Goal: Task Accomplishment & Management: Complete application form

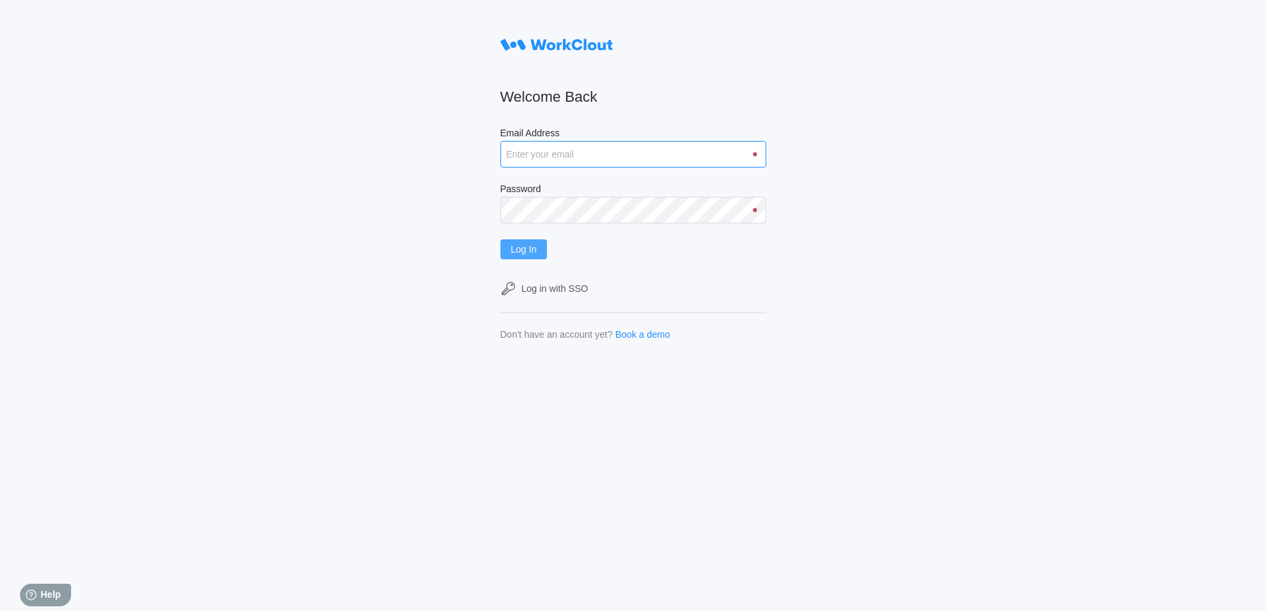
type input "[EMAIL_ADDRESS][DOMAIN_NAME]"
click at [527, 253] on span "Log In" at bounding box center [524, 248] width 26 height 9
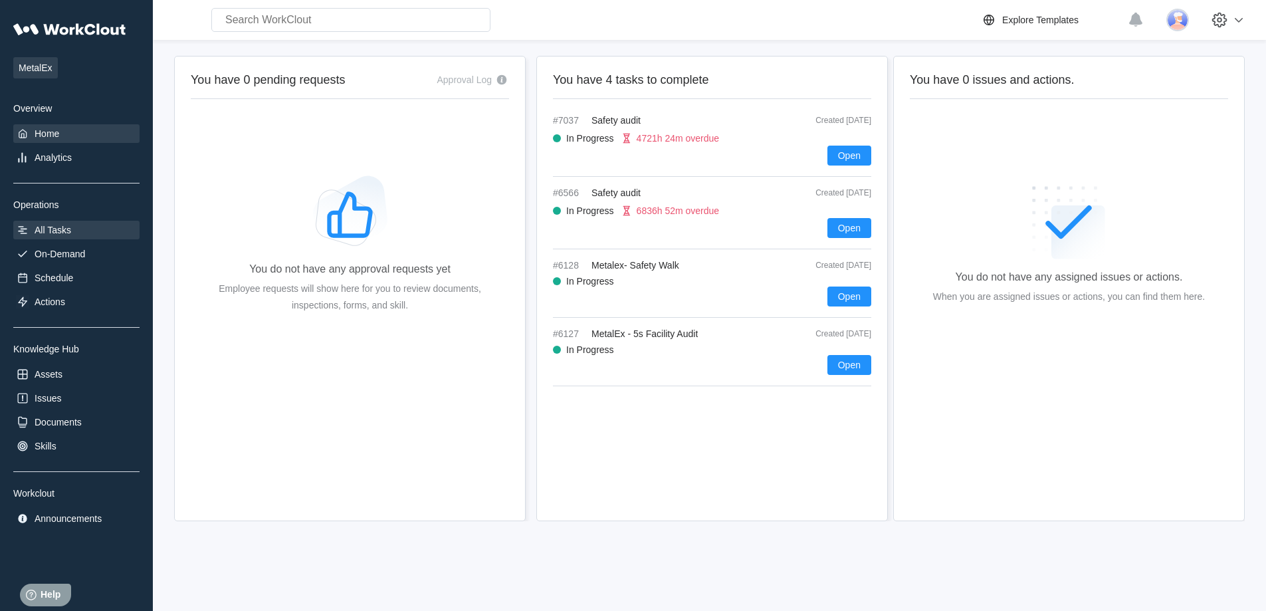
click at [44, 227] on div "All Tasks" at bounding box center [53, 230] width 37 height 11
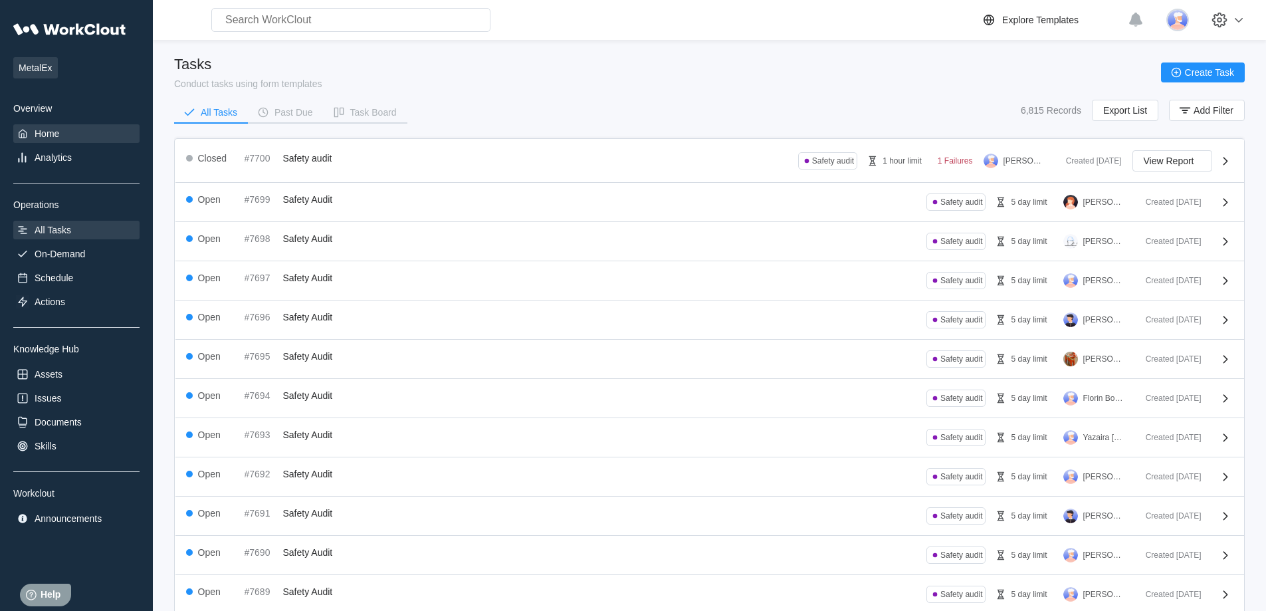
click at [56, 134] on div "Home" at bounding box center [47, 133] width 25 height 11
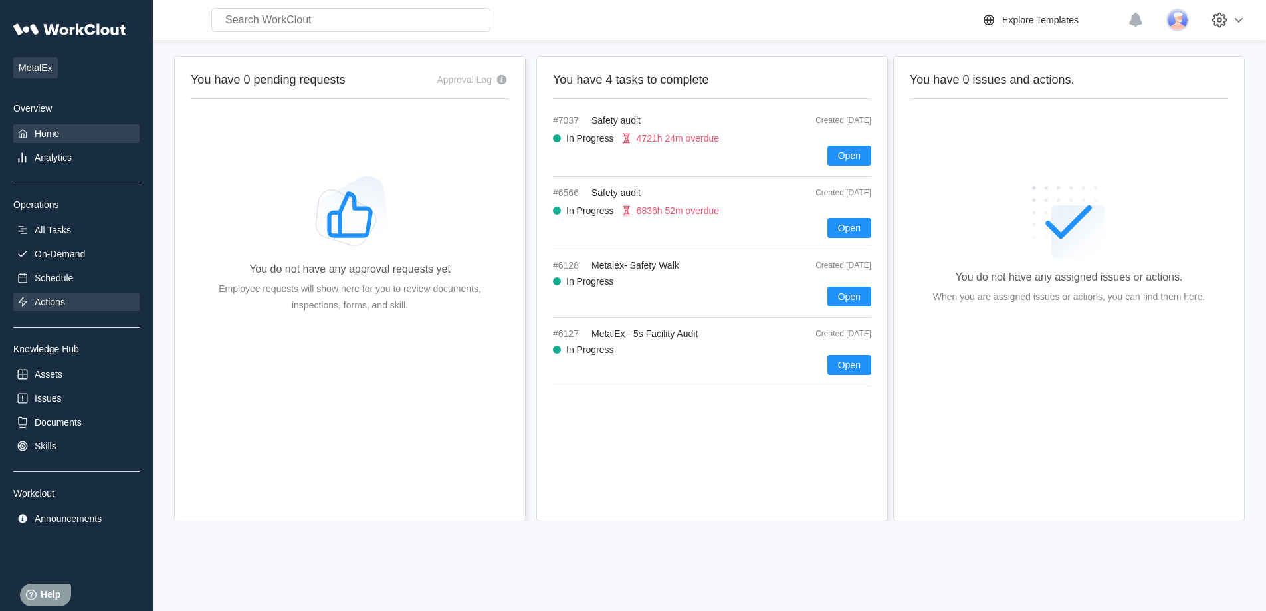
click at [70, 300] on div "Actions" at bounding box center [76, 301] width 126 height 19
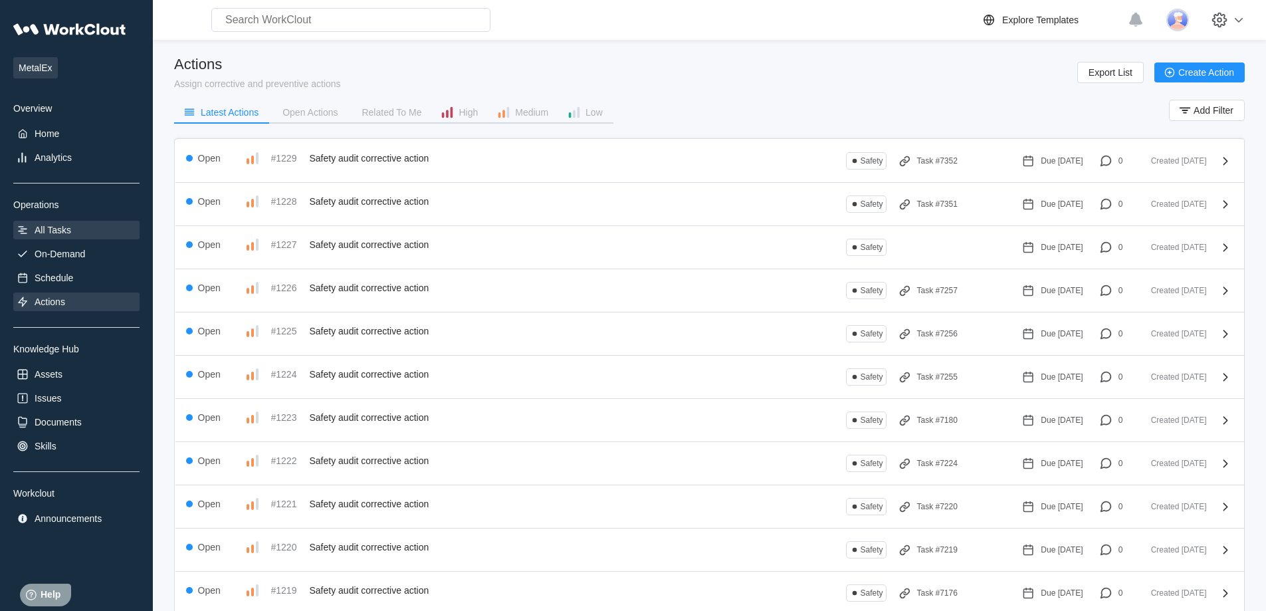
click at [58, 231] on div "All Tasks" at bounding box center [53, 230] width 37 height 11
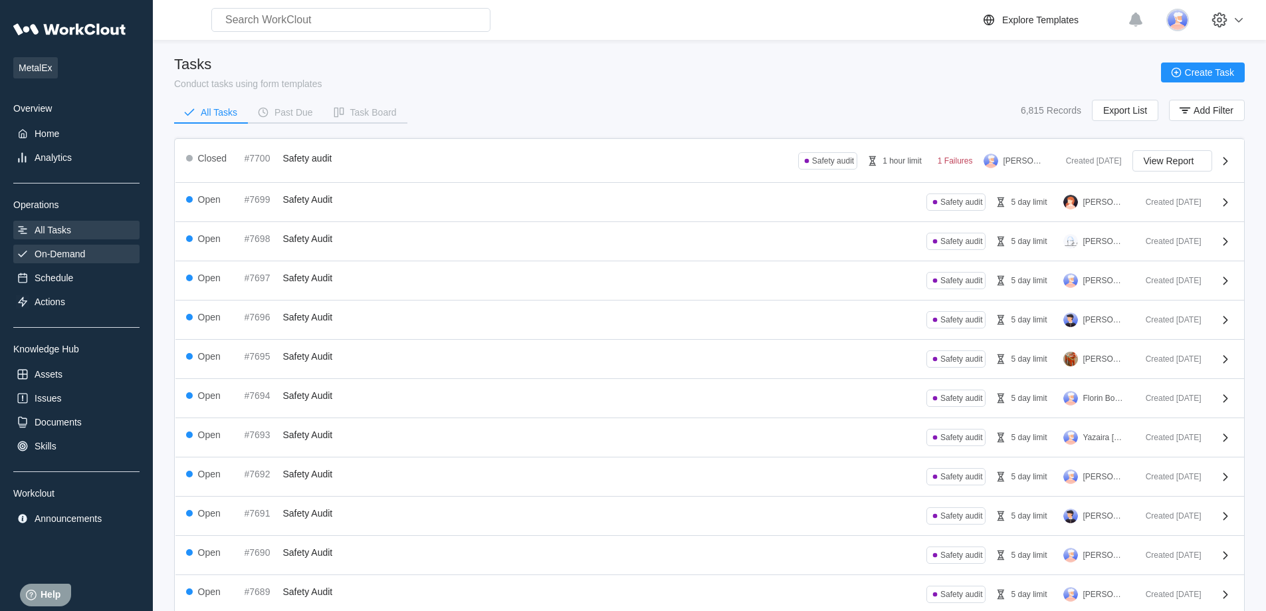
click at [58, 252] on div "On-Demand" at bounding box center [60, 253] width 50 height 11
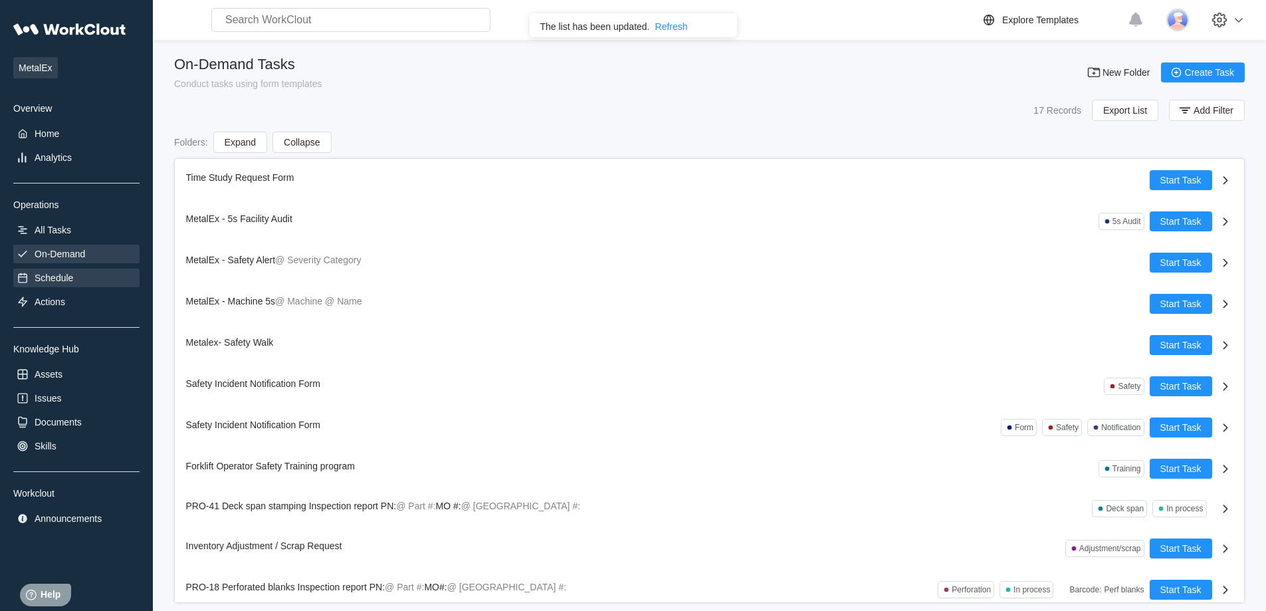
click at [65, 281] on div "Schedule" at bounding box center [54, 277] width 39 height 11
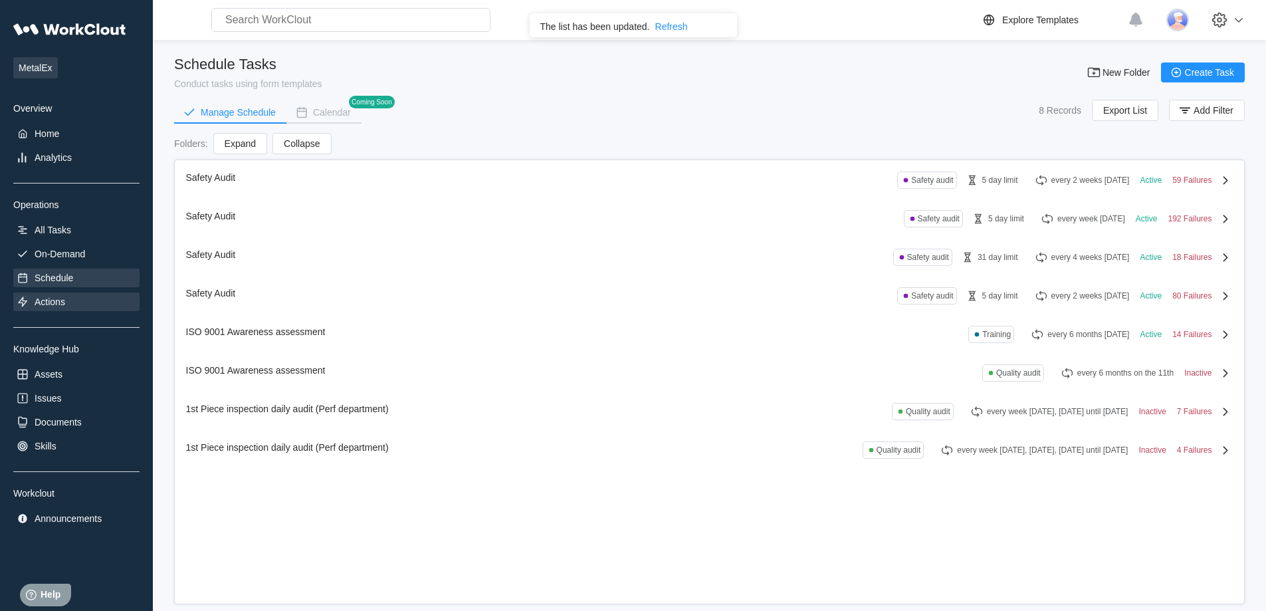
click at [45, 298] on div "Actions" at bounding box center [50, 301] width 31 height 11
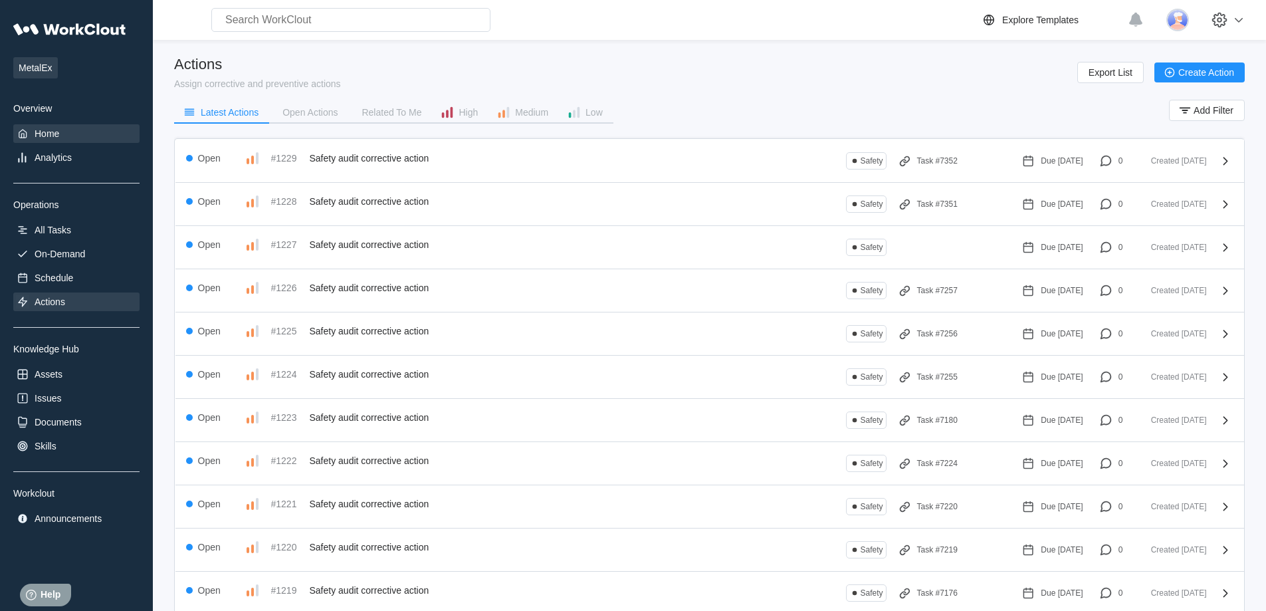
click at [72, 134] on div "Home" at bounding box center [76, 133] width 126 height 19
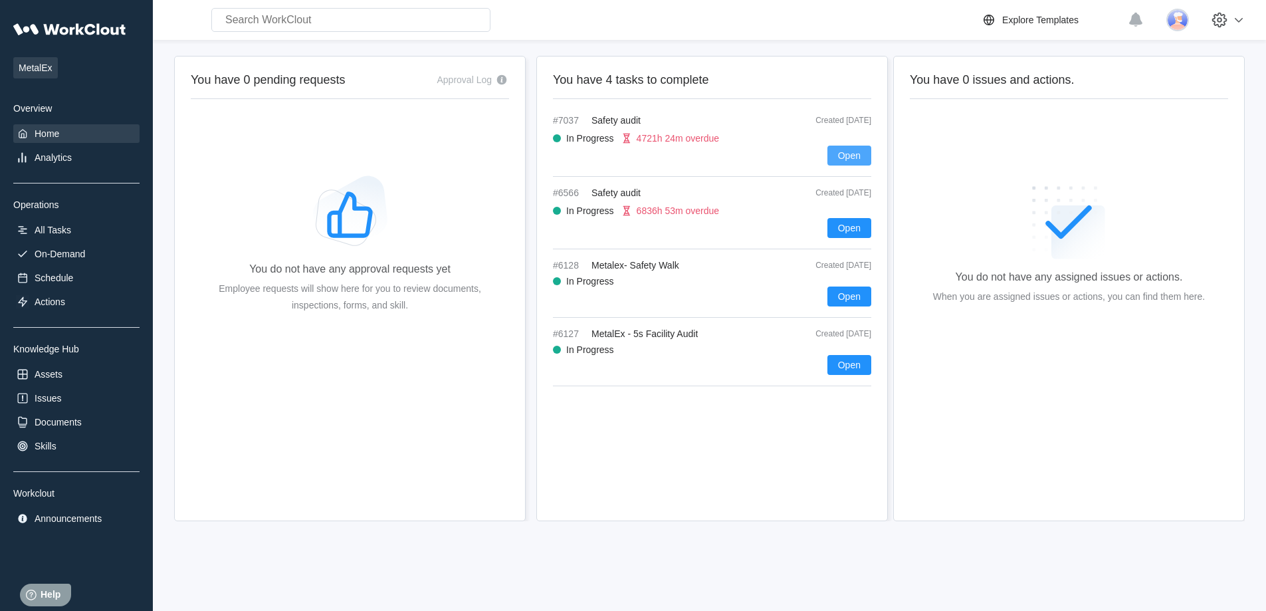
click at [845, 157] on span "Open" at bounding box center [849, 155] width 23 height 9
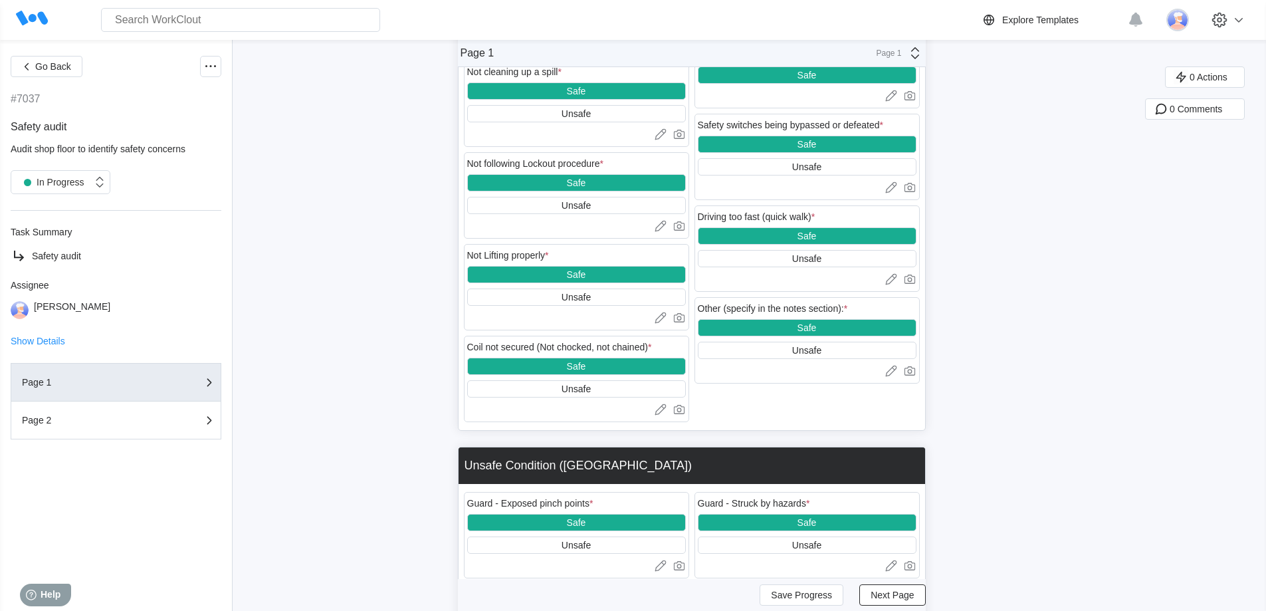
scroll to position [1462, 0]
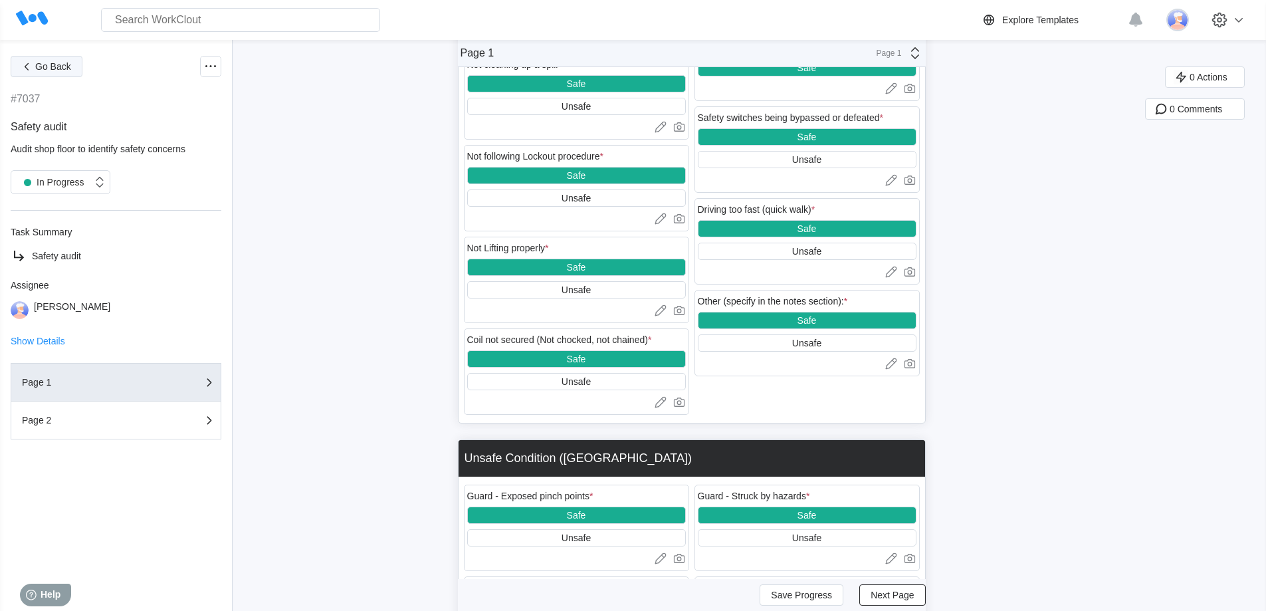
click at [63, 74] on button "Go Back" at bounding box center [47, 66] width 72 height 21
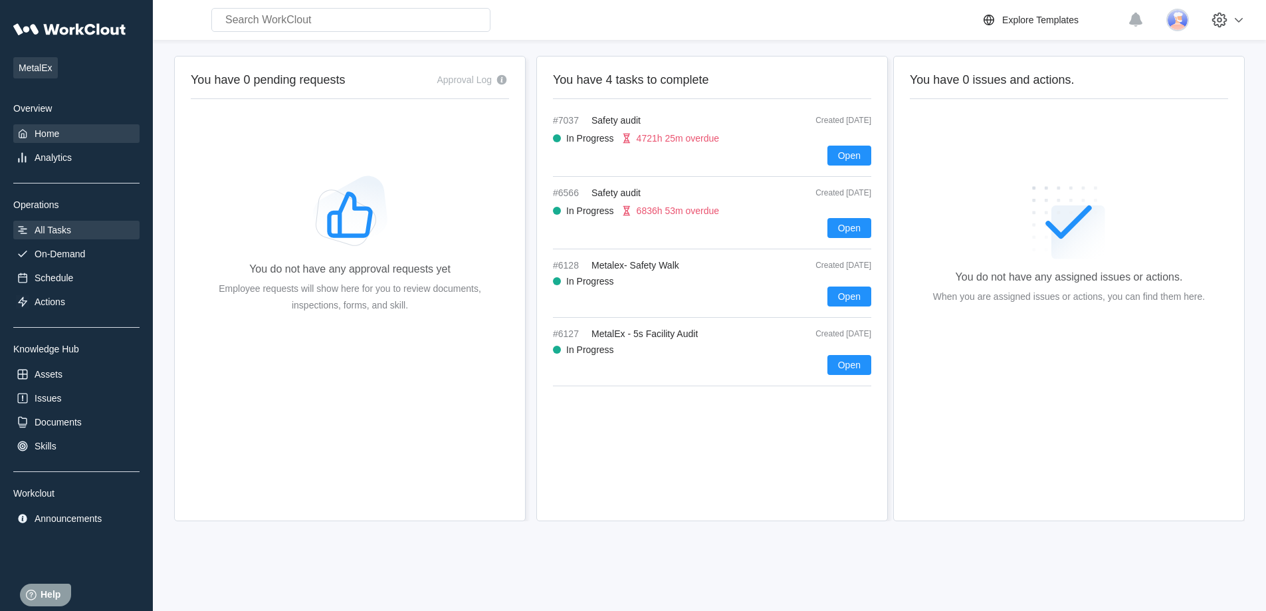
click at [62, 233] on div "All Tasks" at bounding box center [53, 230] width 37 height 11
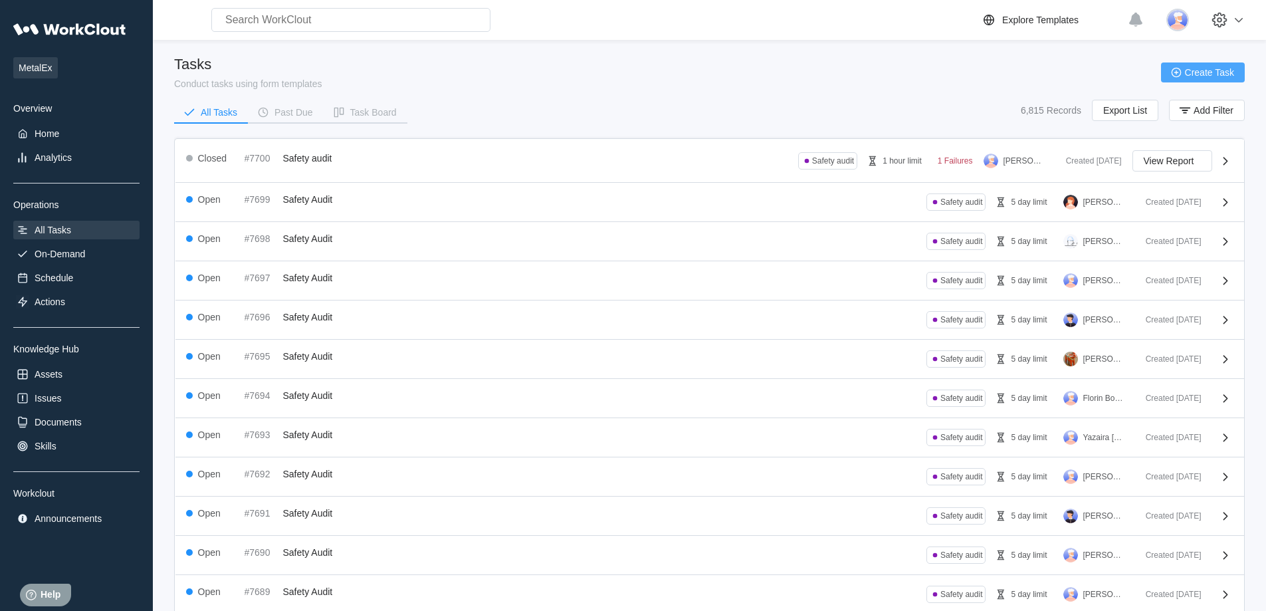
click at [1210, 72] on span "Create Task" at bounding box center [1209, 72] width 49 height 9
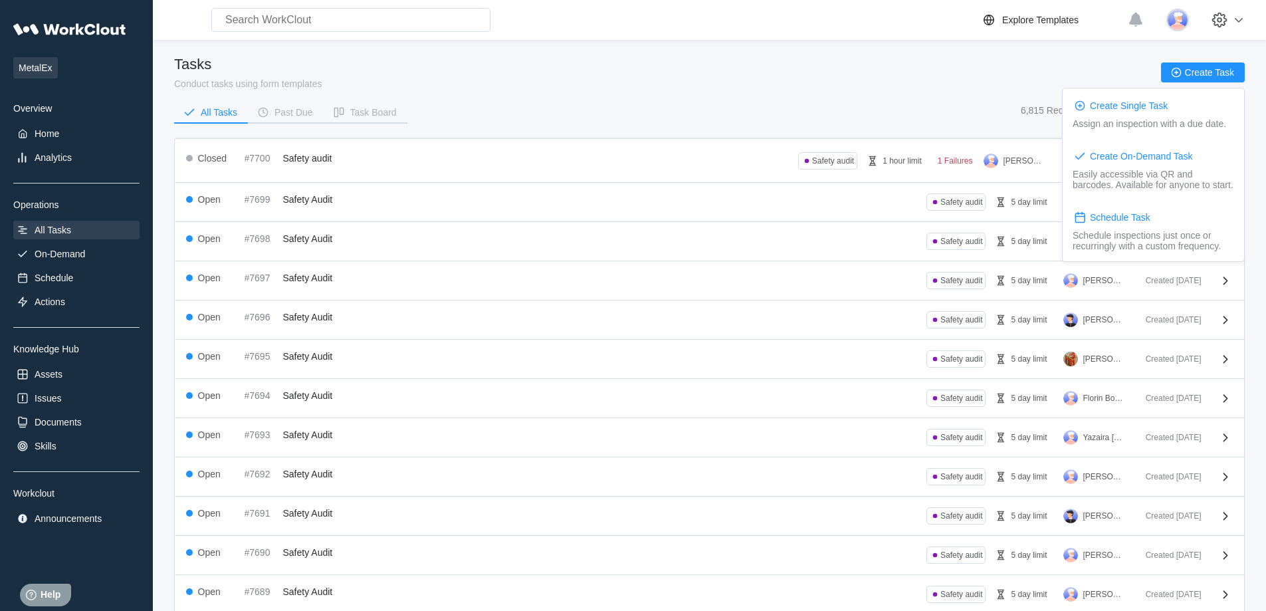
click at [876, 82] on div "Tasks Conduct tasks using form templates Create Task" at bounding box center [709, 72] width 1070 height 33
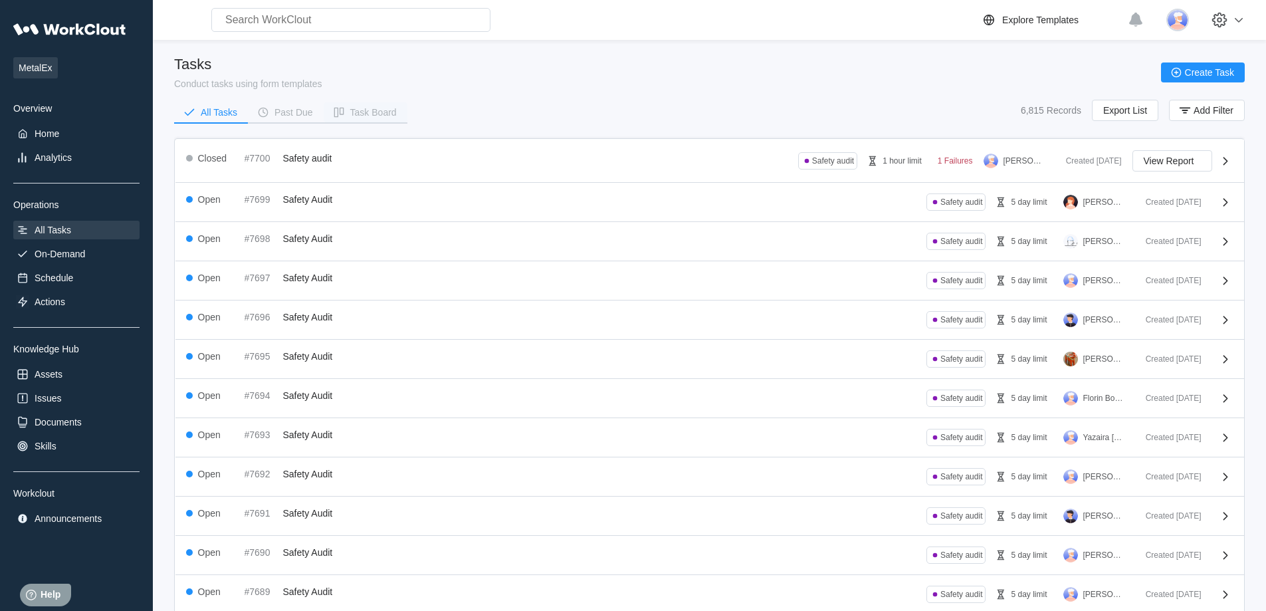
click at [365, 119] on button "Task Board" at bounding box center [366, 112] width 84 height 20
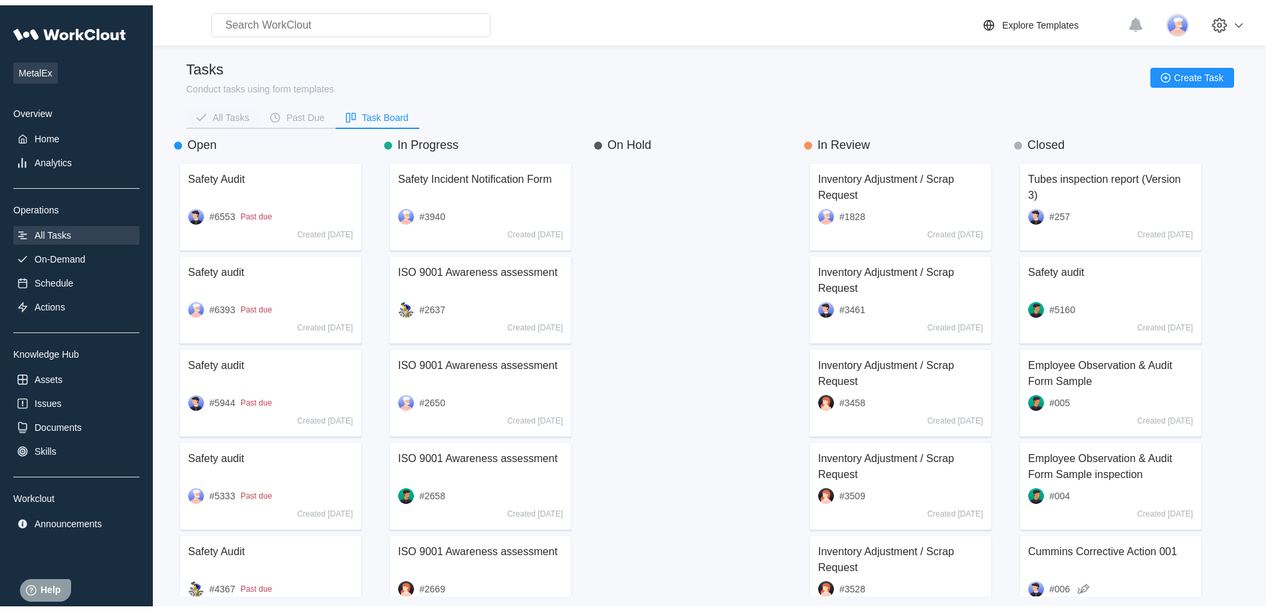
scroll to position [424, 189]
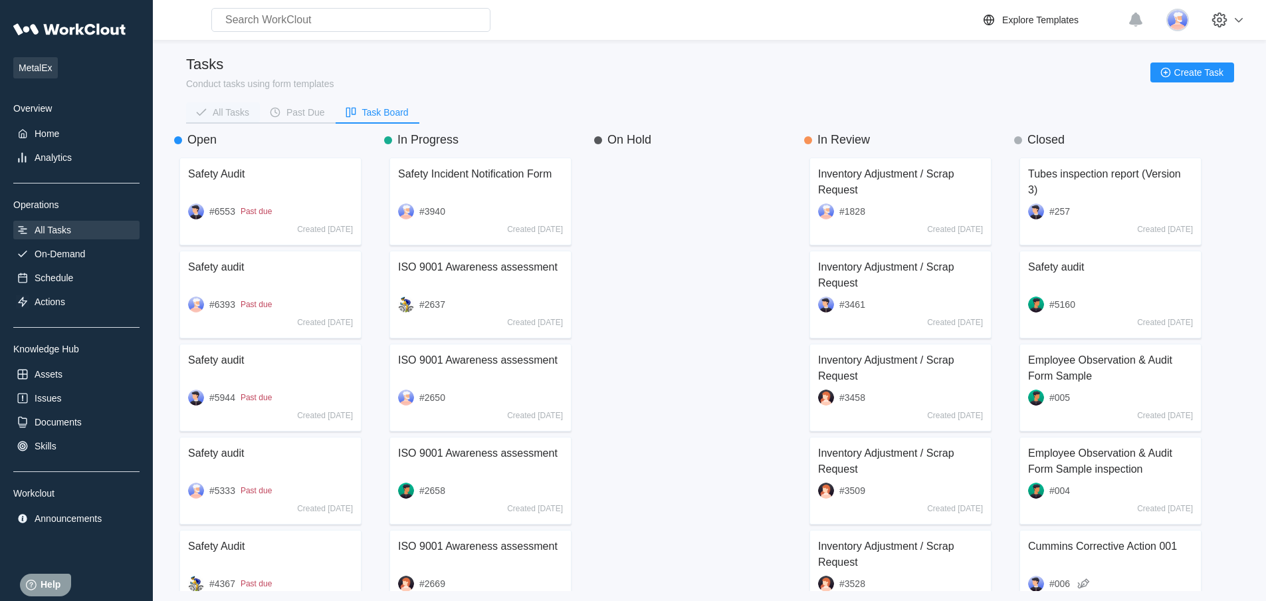
click at [216, 116] on div "All Tasks" at bounding box center [231, 112] width 37 height 9
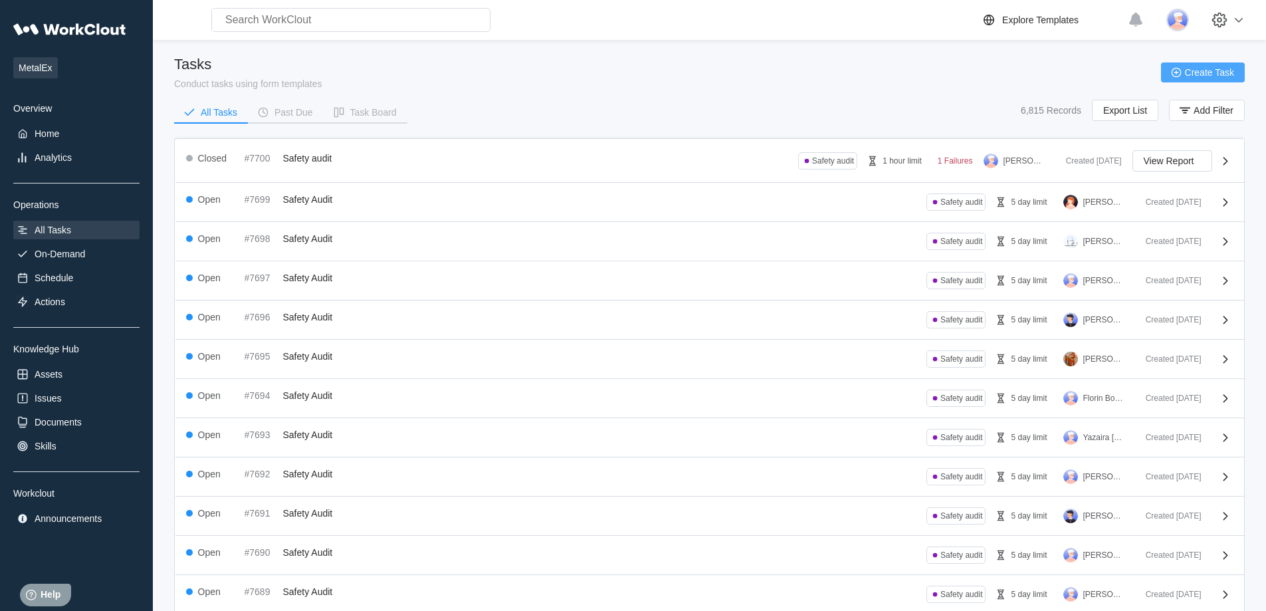
click at [1173, 67] on icon "button" at bounding box center [1176, 72] width 15 height 15
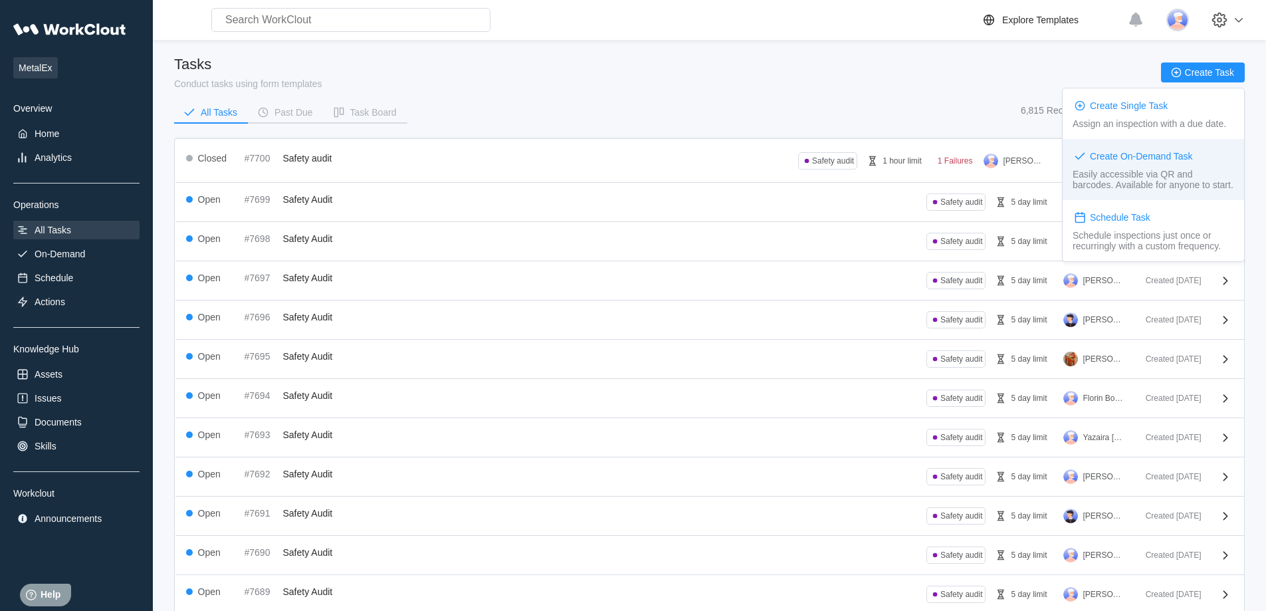
click at [1149, 159] on div "Create On-Demand Task" at bounding box center [1141, 156] width 103 height 11
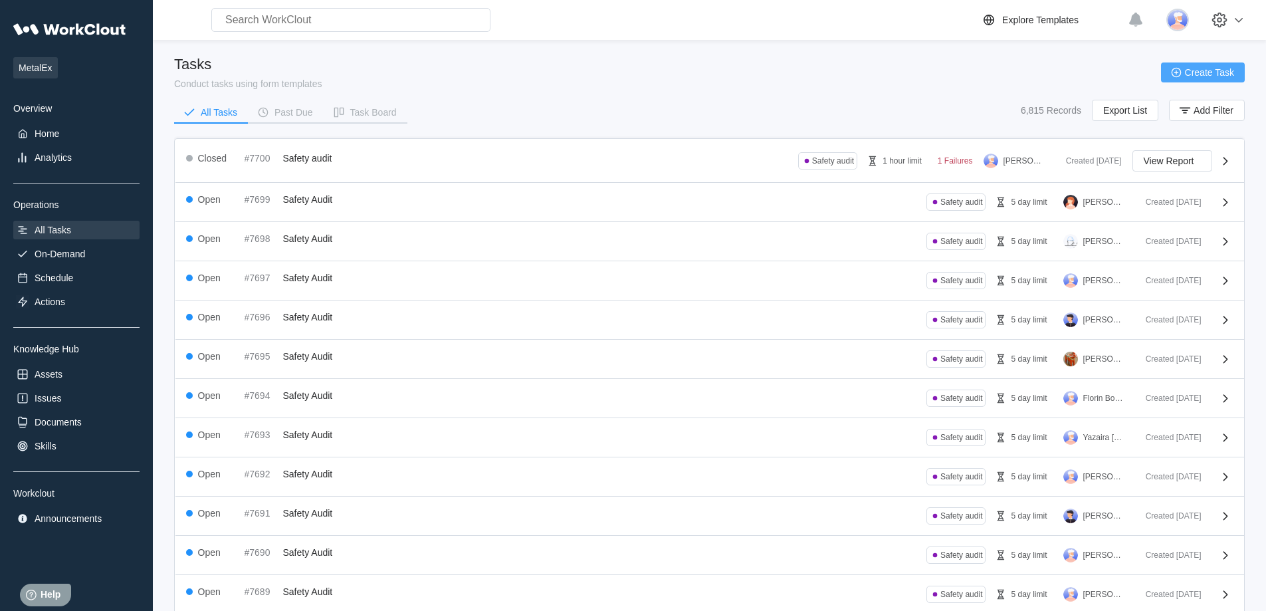
click at [1206, 70] on span "Create Task" at bounding box center [1209, 72] width 49 height 9
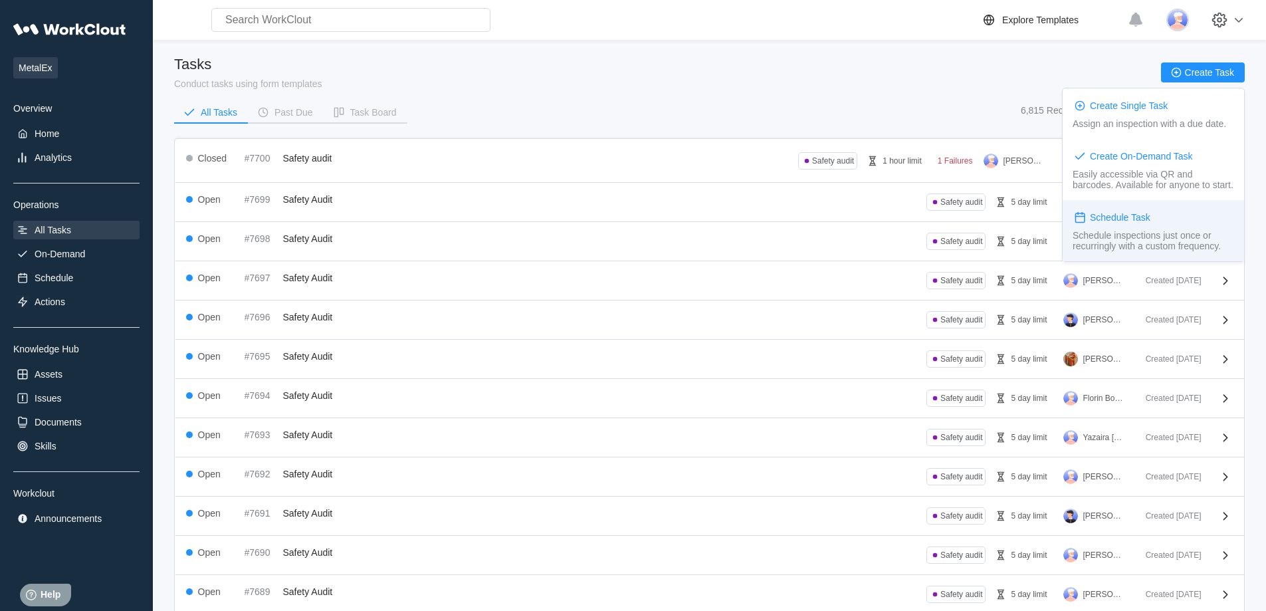
click at [1151, 219] on div "Schedule Task" at bounding box center [1152, 217] width 161 height 15
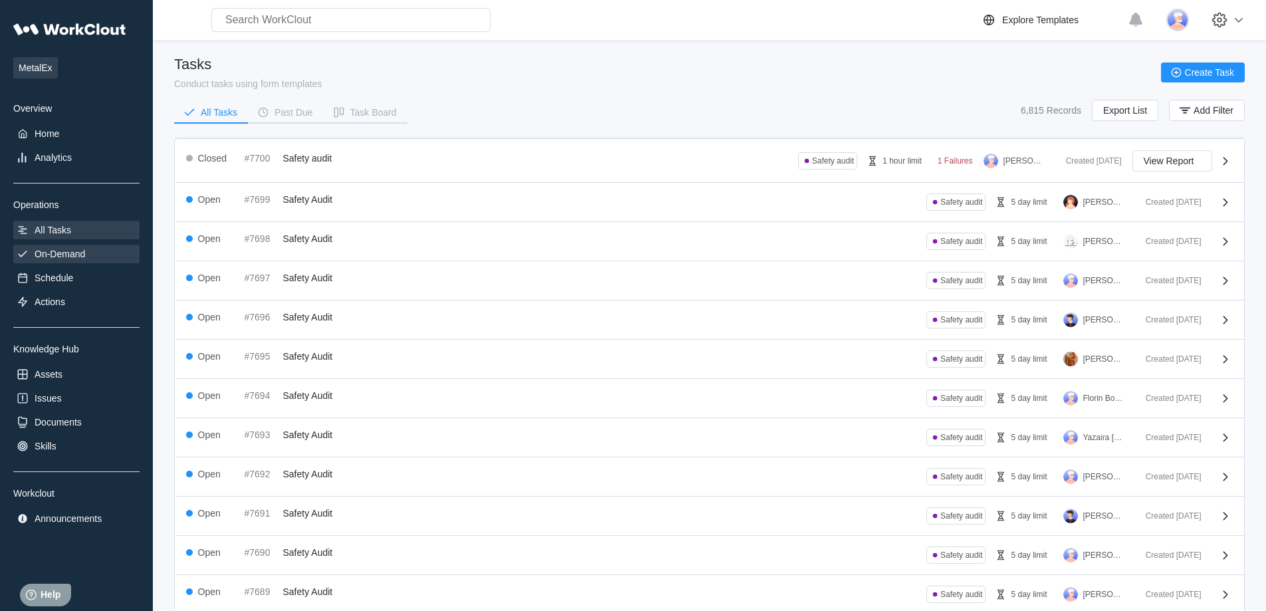
click at [41, 252] on div "On-Demand" at bounding box center [60, 253] width 50 height 11
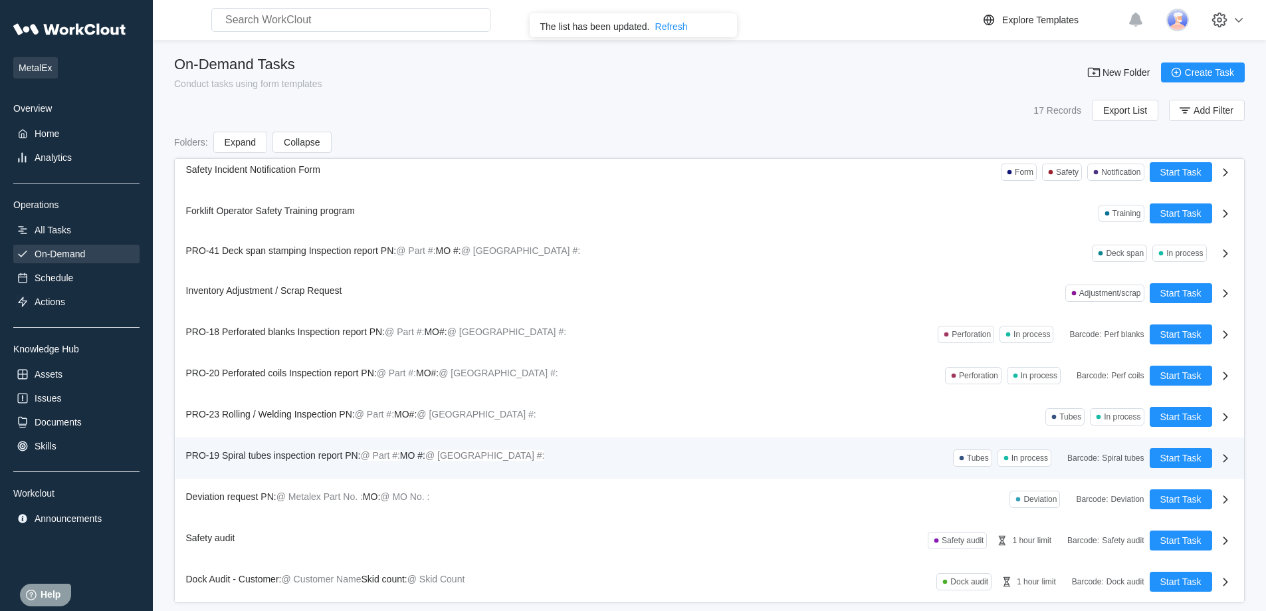
scroll to position [19, 0]
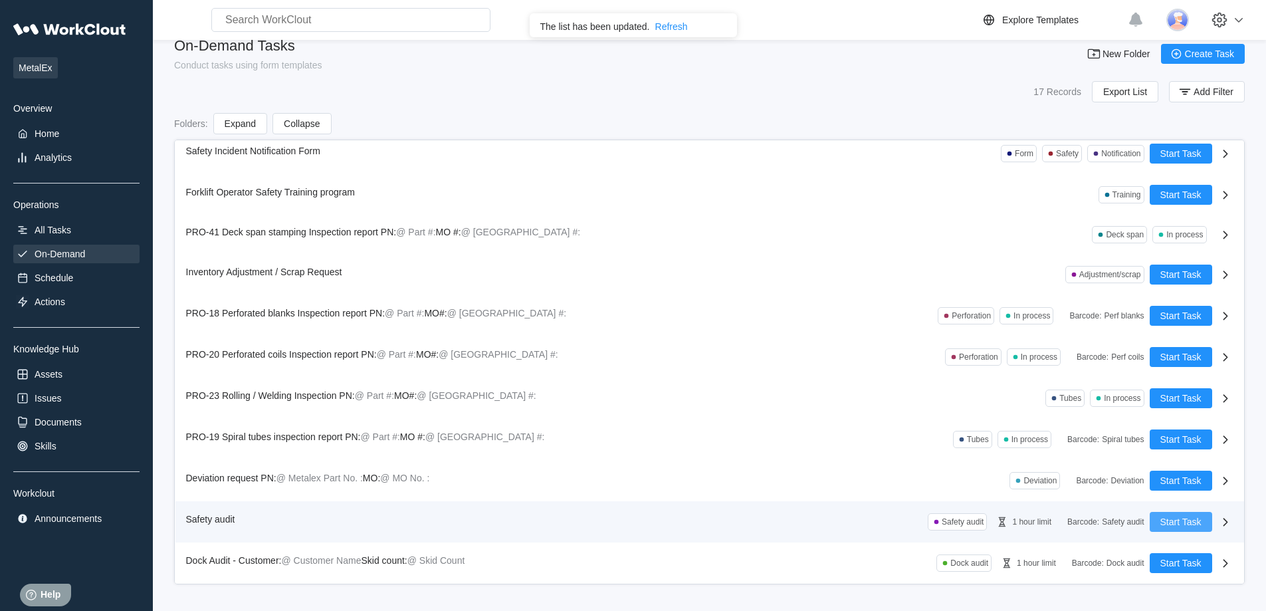
click at [1183, 525] on span "Start Task" at bounding box center [1180, 521] width 41 height 9
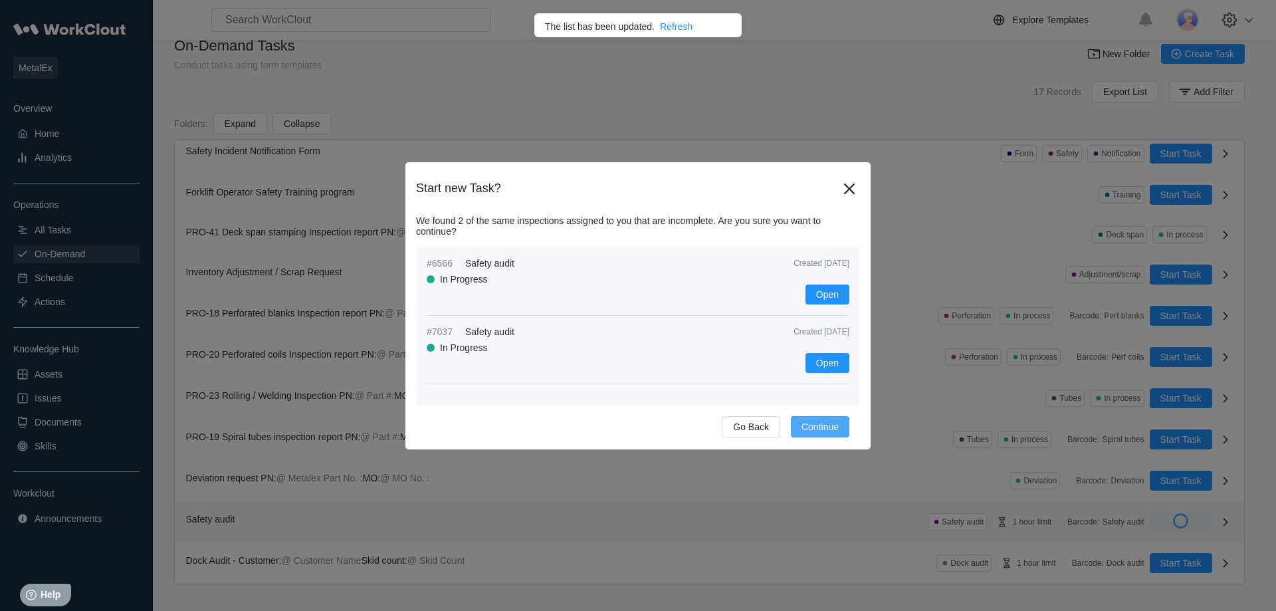
click at [818, 431] on span "Continue" at bounding box center [819, 426] width 37 height 9
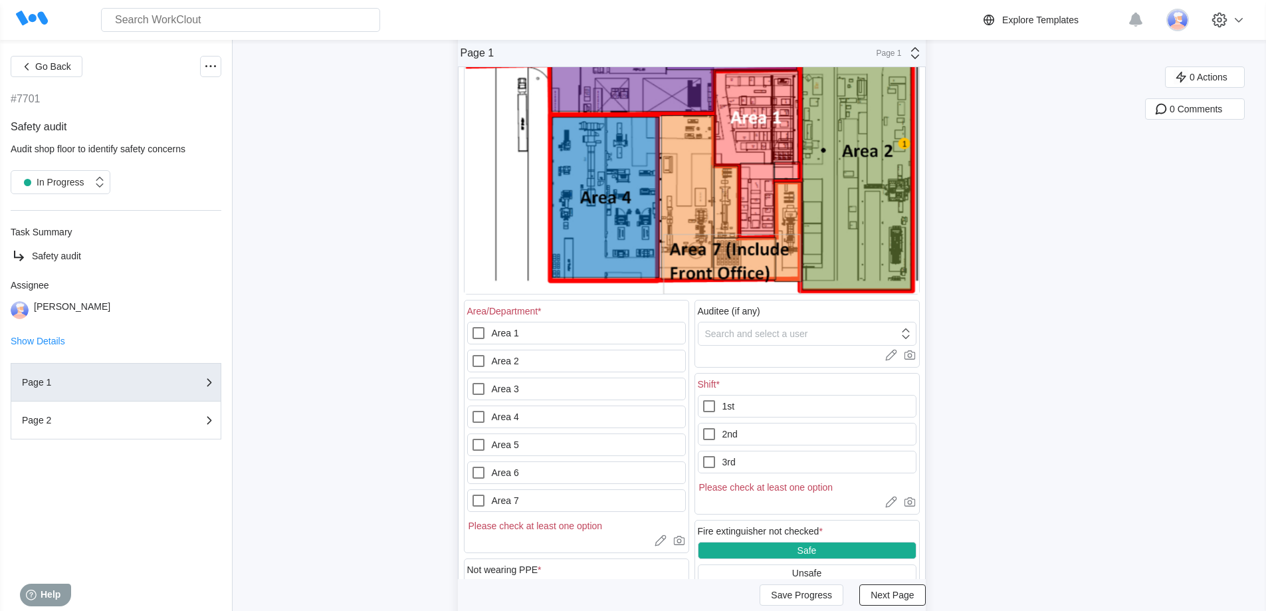
scroll to position [332, 0]
click at [560, 441] on label "Area 5" at bounding box center [576, 443] width 219 height 23
click at [471, 436] on 5 "Area 5" at bounding box center [470, 436] width 1 height 1
checkbox 5 "true"
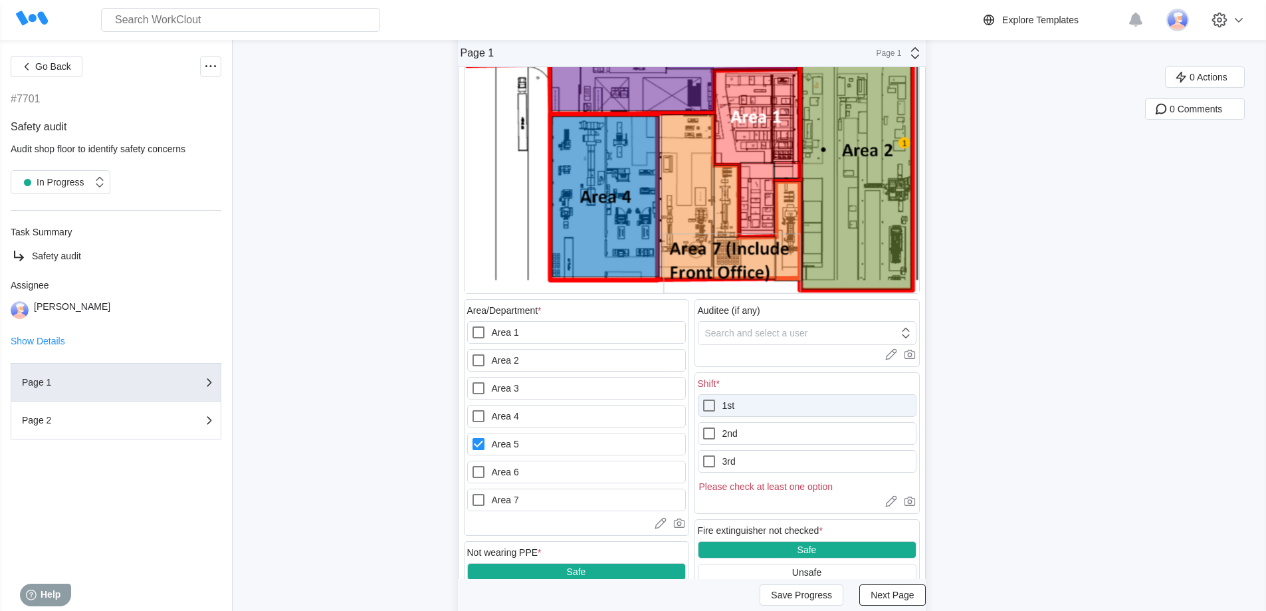
click at [761, 405] on label "1st" at bounding box center [807, 405] width 219 height 23
click at [702, 398] on input "1st" at bounding box center [701, 397] width 1 height 1
checkbox input "true"
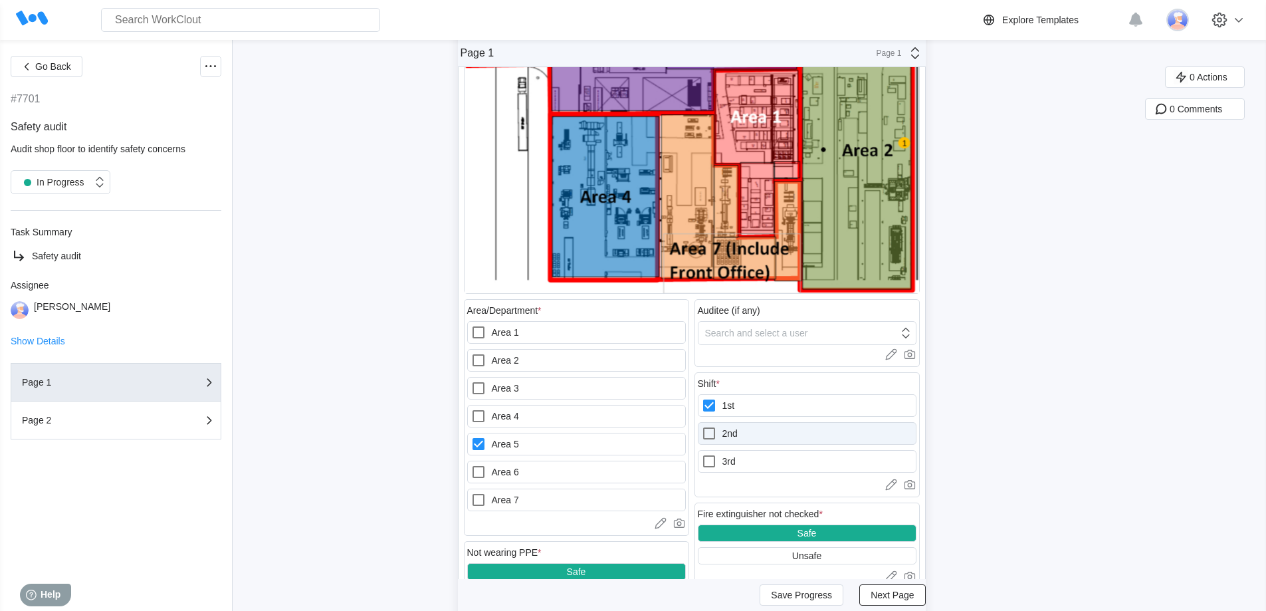
click at [714, 430] on icon at bounding box center [709, 433] width 16 height 16
click at [702, 426] on input "2nd" at bounding box center [701, 425] width 1 height 1
checkbox input "true"
click at [713, 462] on icon at bounding box center [709, 461] width 16 height 16
click at [702, 454] on input "3rd" at bounding box center [701, 453] width 1 height 1
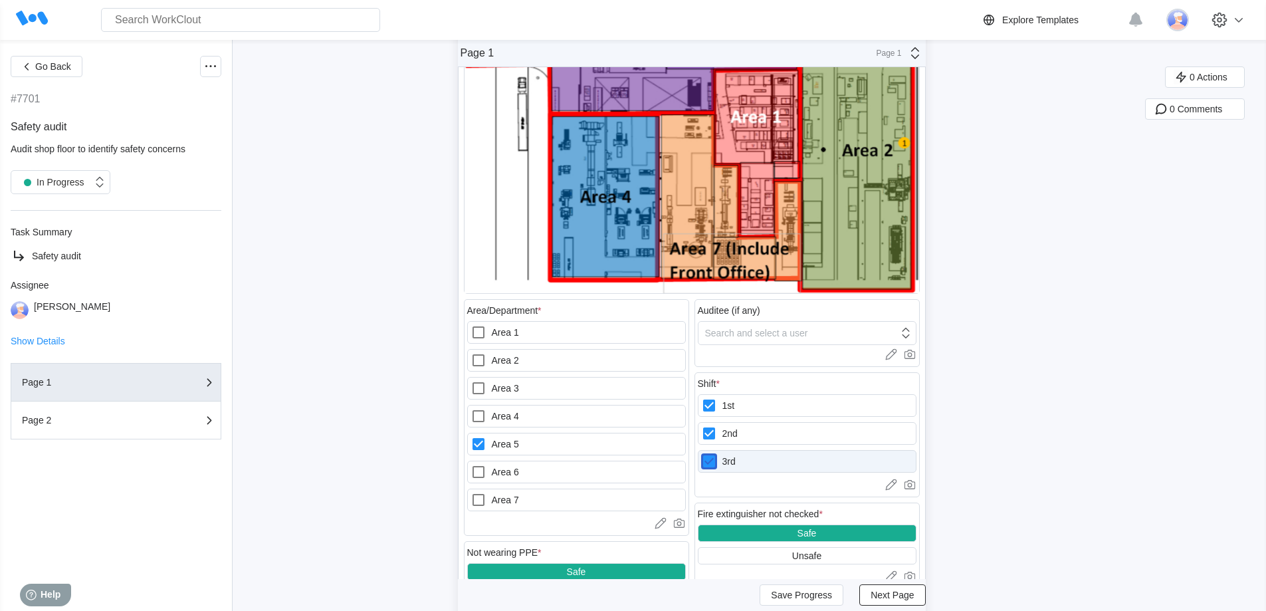
checkbox input "true"
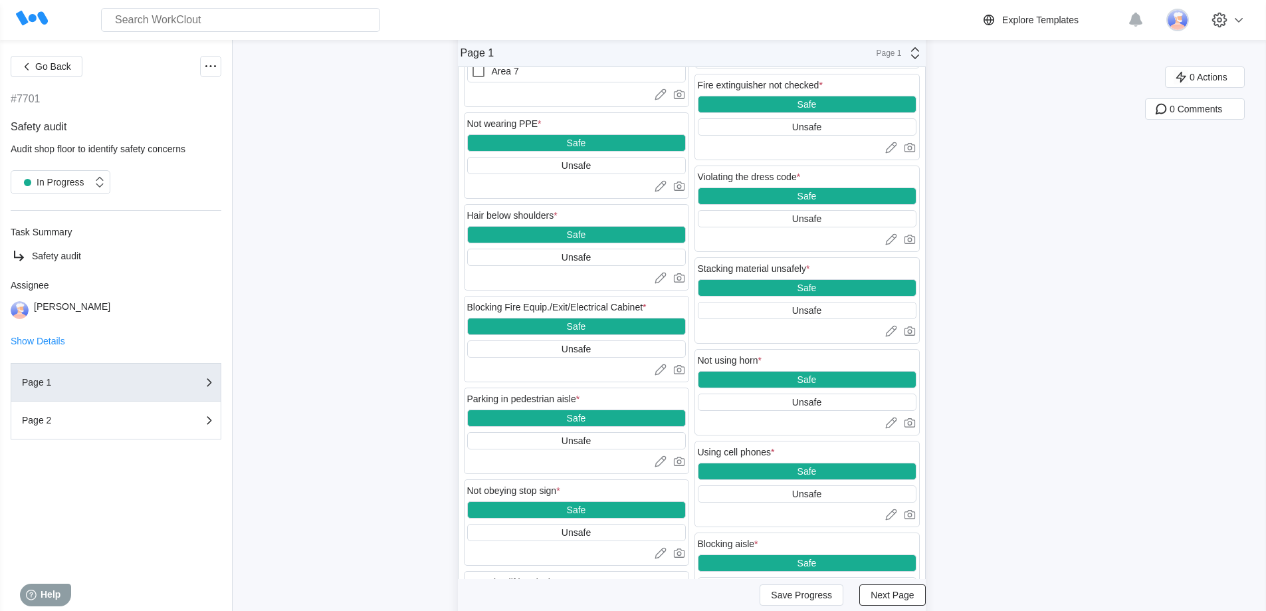
scroll to position [797, 0]
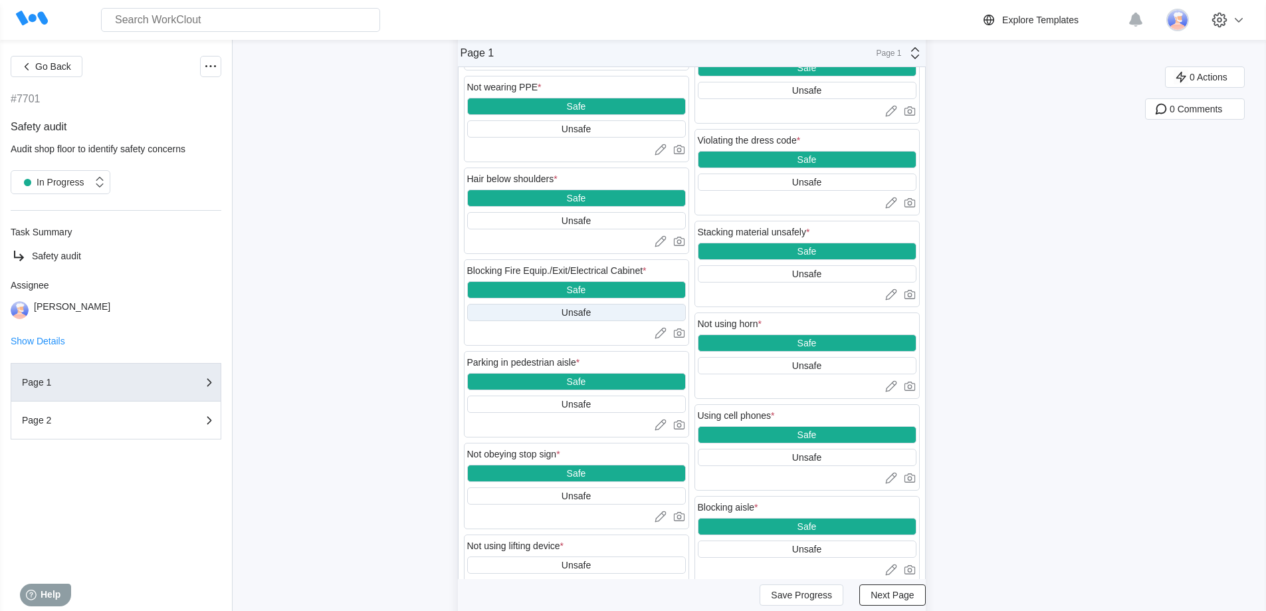
click at [613, 311] on div "Unsafe" at bounding box center [576, 312] width 219 height 17
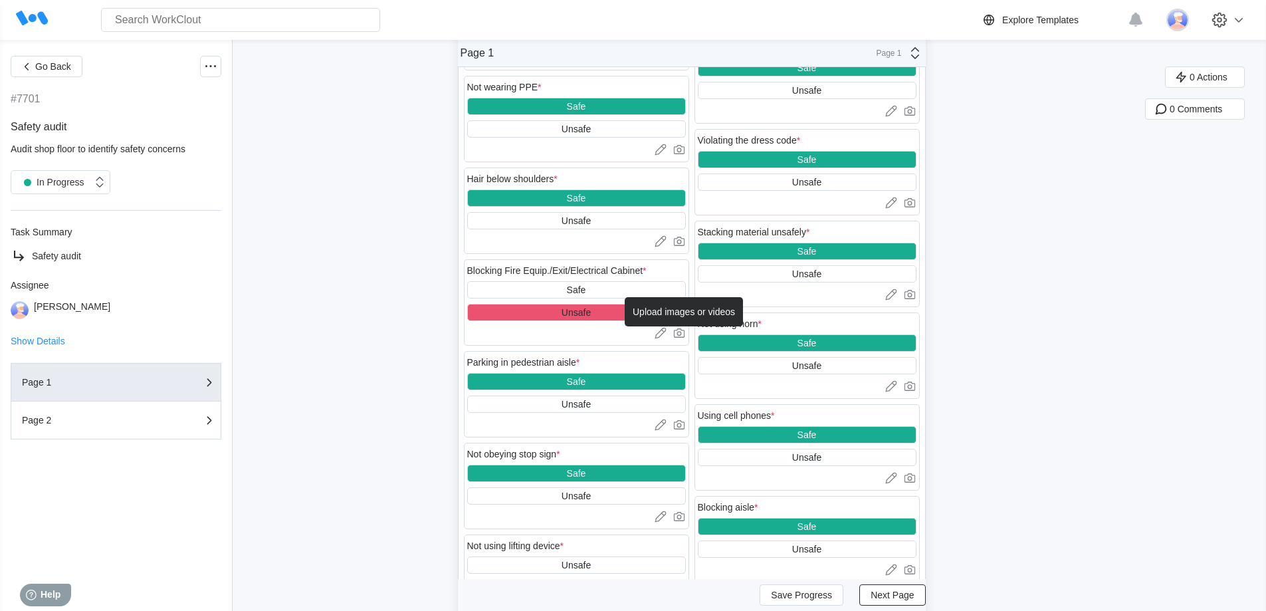
click at [681, 333] on icon at bounding box center [678, 334] width 5 height 5
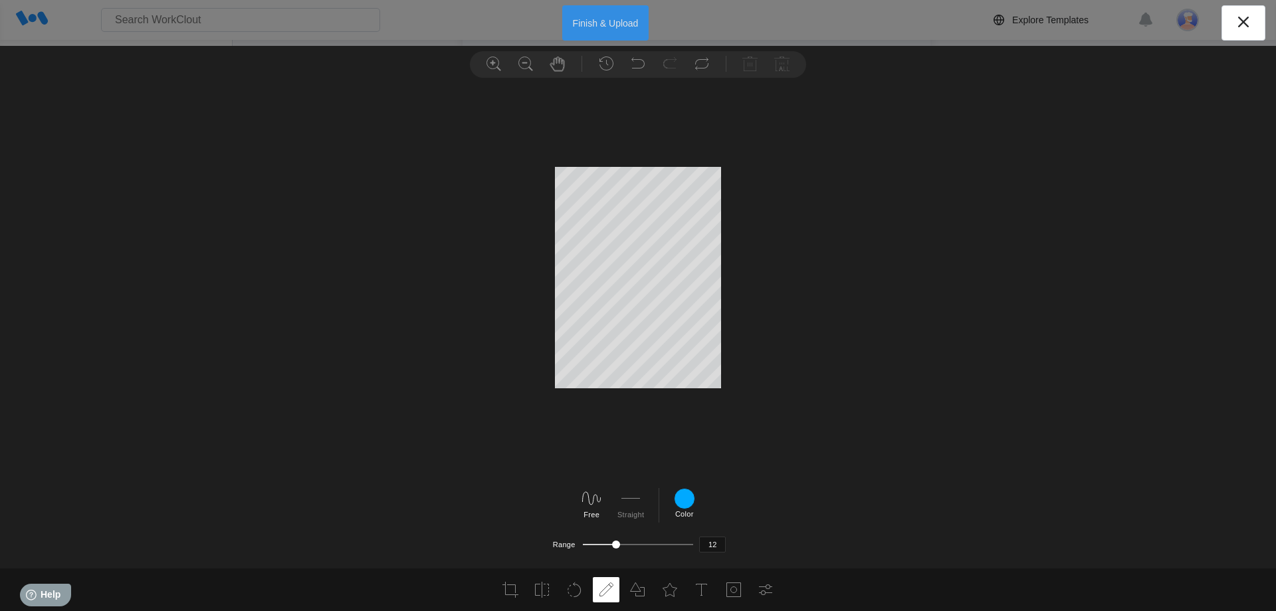
click at [635, 25] on button "Finish & Upload" at bounding box center [605, 22] width 87 height 35
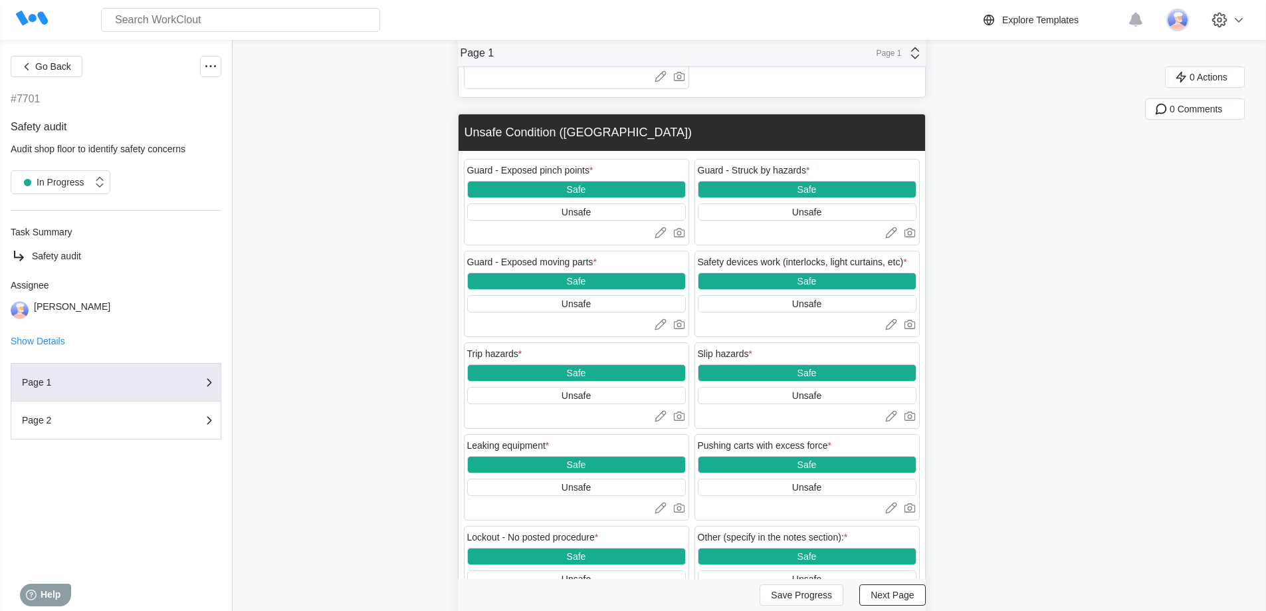
scroll to position [1999, 0]
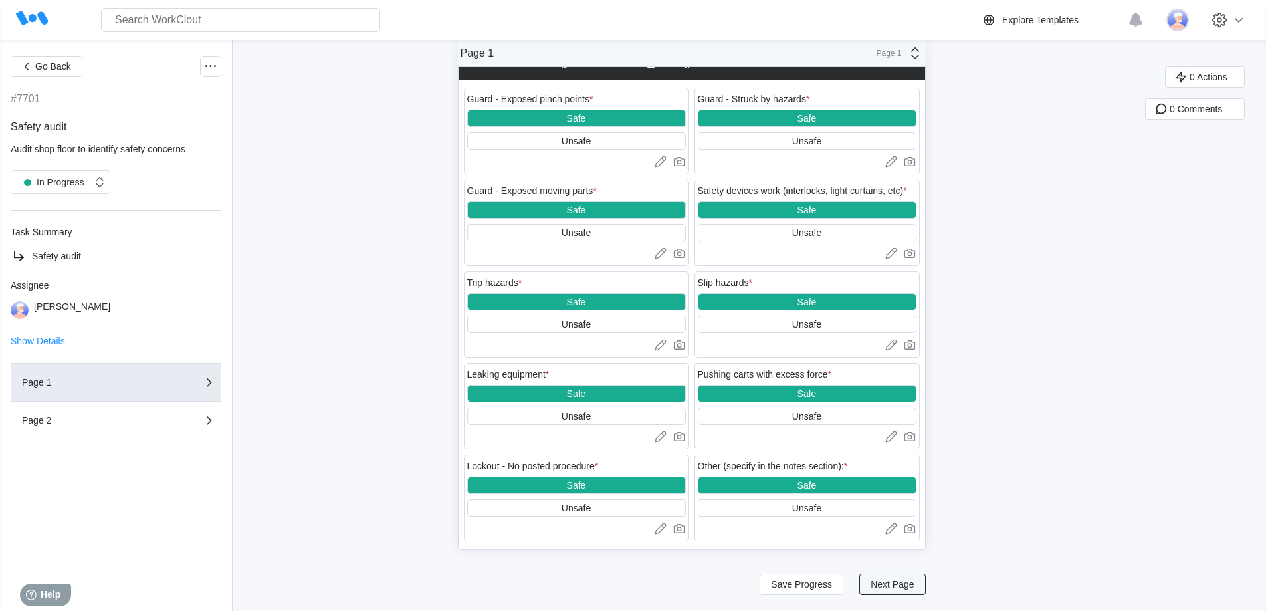
click at [892, 585] on span "Next Page" at bounding box center [891, 583] width 43 height 9
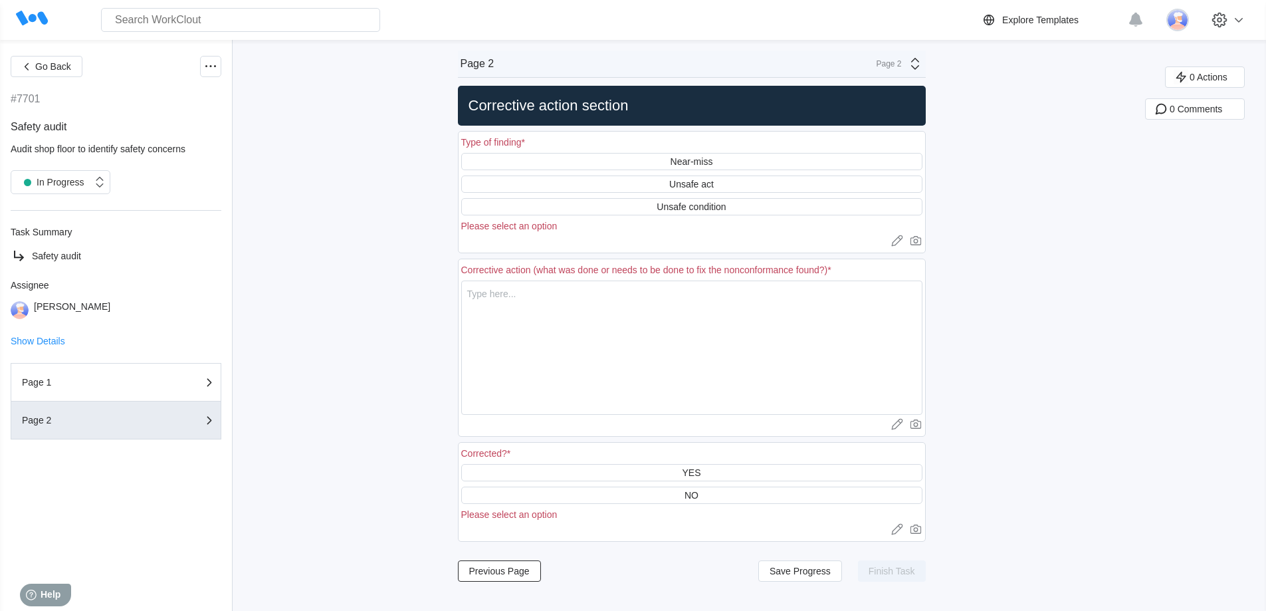
scroll to position [0, 0]
click at [725, 201] on div "Unsafe condition" at bounding box center [690, 206] width 69 height 11
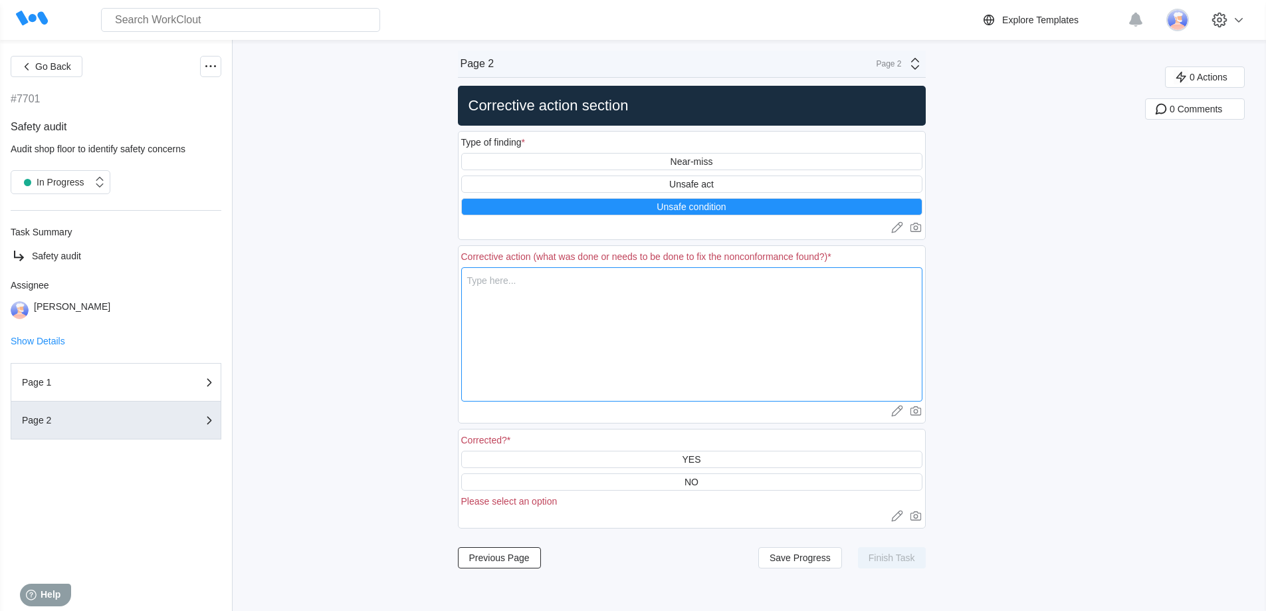
click at [771, 286] on textarea at bounding box center [691, 334] width 461 height 134
type textarea "M"
type textarea "x"
type textarea "Mo"
type textarea "x"
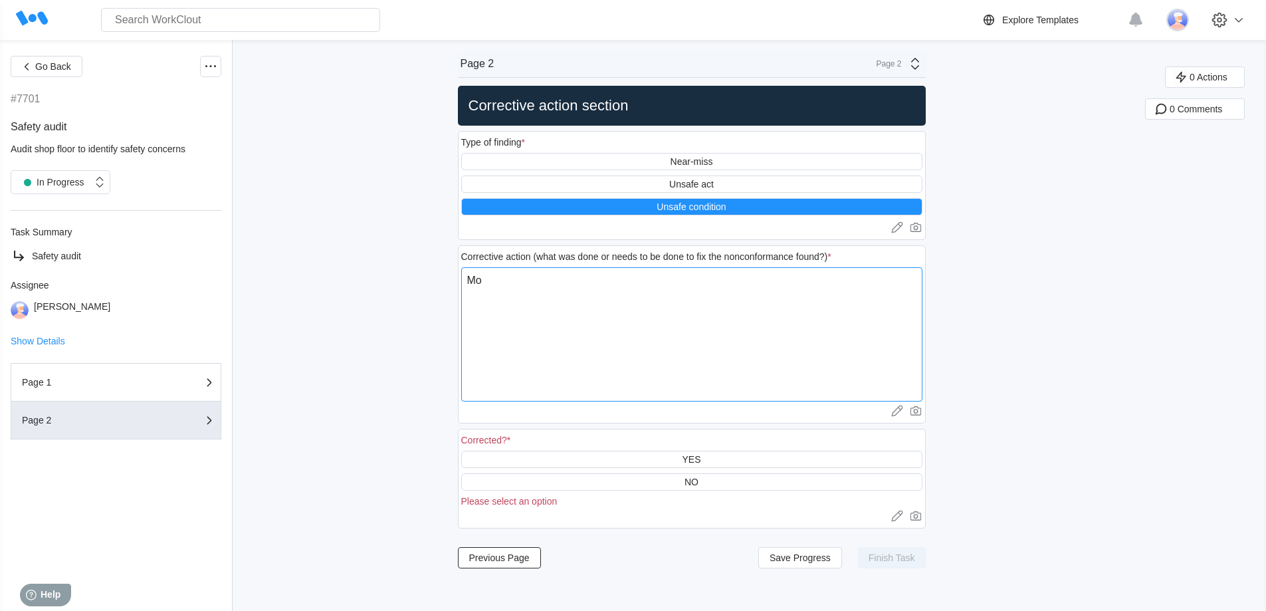
type textarea "Mov"
type textarea "x"
type textarea "Move"
type textarea "x"
type textarea "Move"
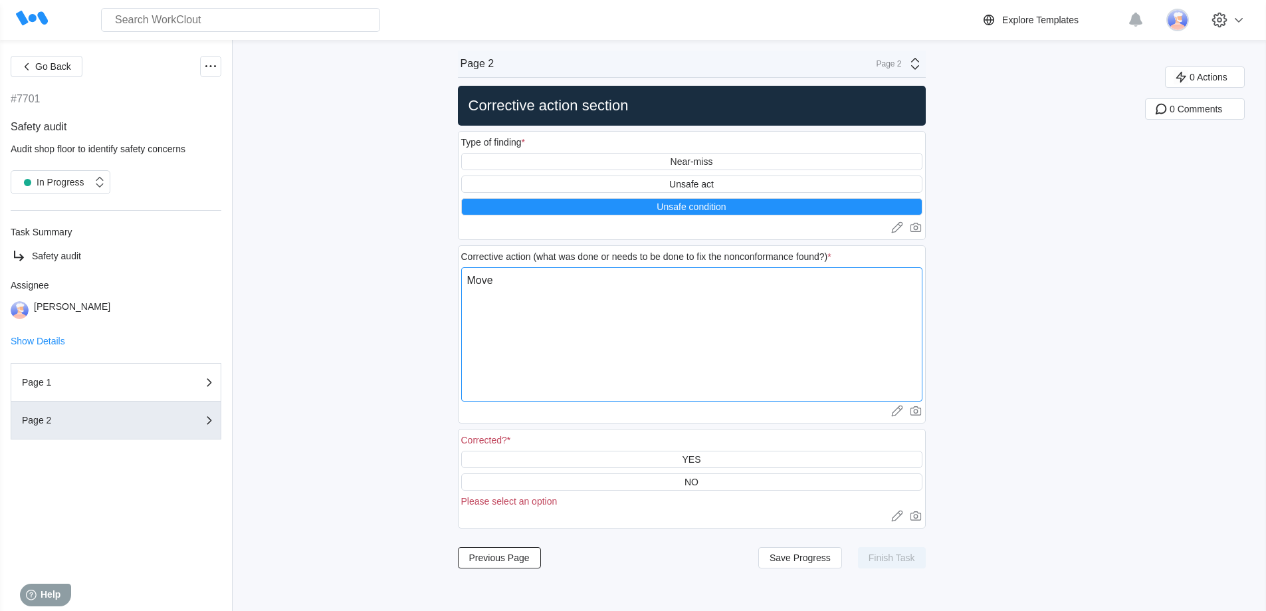
type textarea "x"
type textarea "Move t"
type textarea "x"
type textarea "Move th"
type textarea "x"
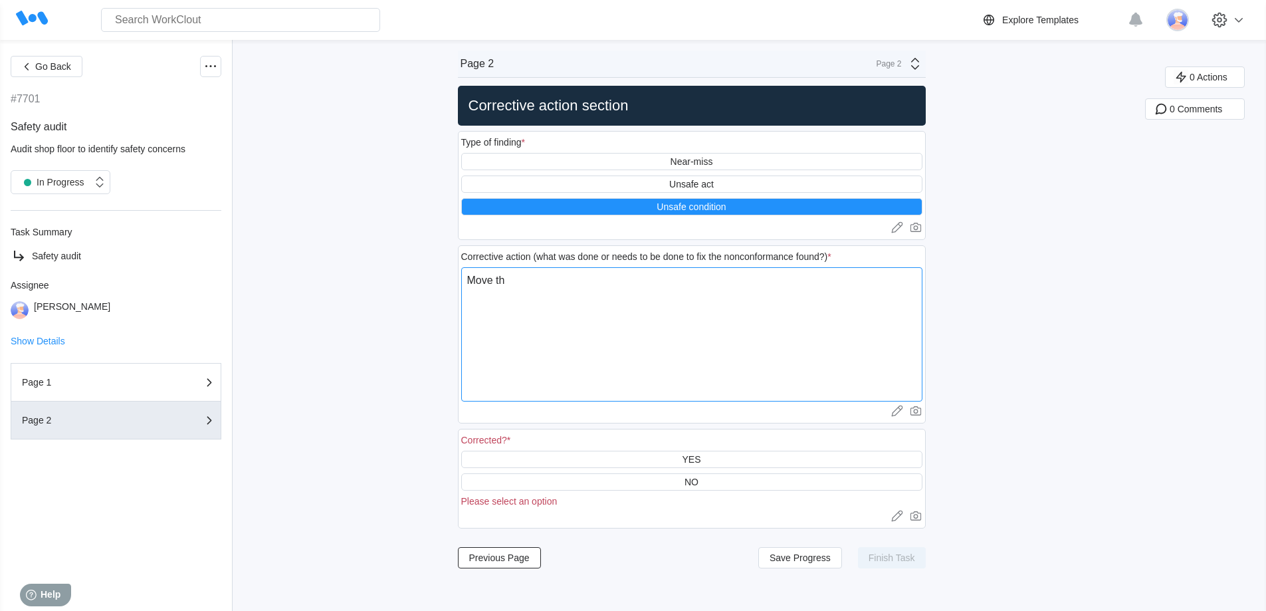
type textarea "Move tht"
type textarea "x"
type textarea "Move tht"
type textarea "x"
type textarea "Move tht"
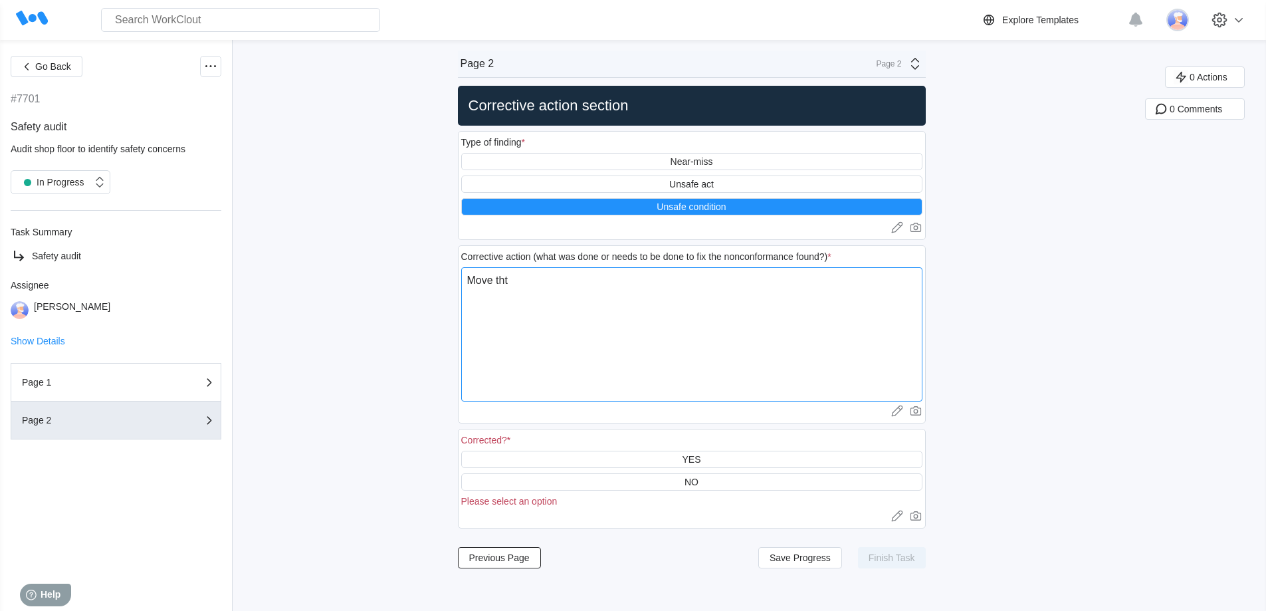
type textarea "x"
type textarea "Move th"
type textarea "x"
type textarea "Move the"
type textarea "x"
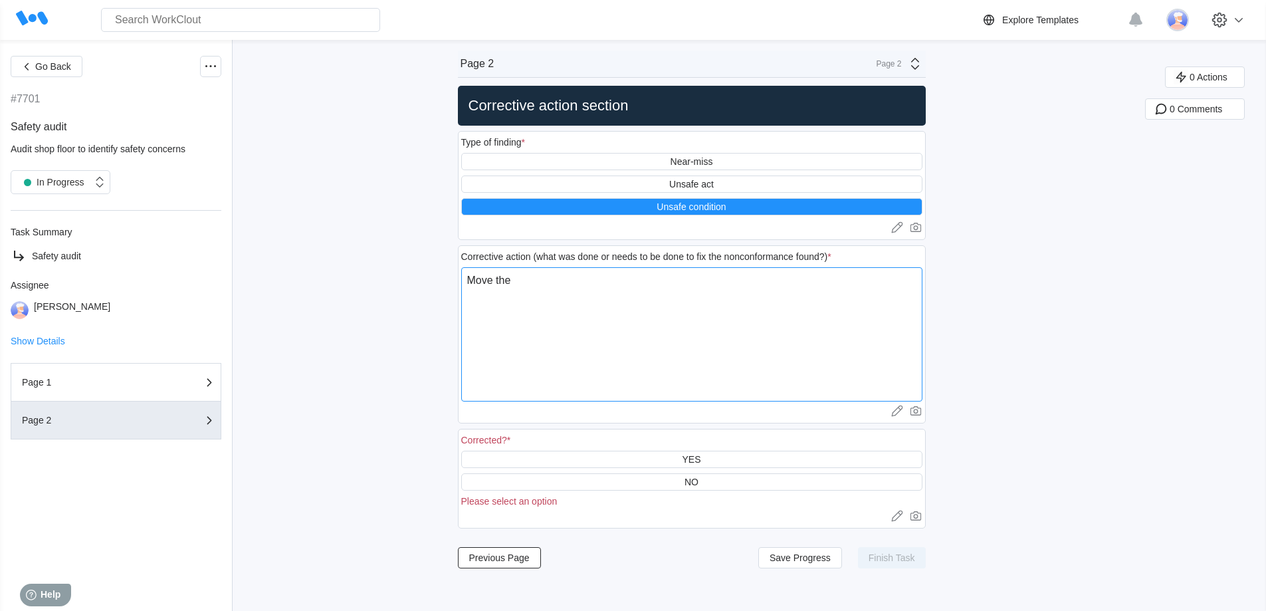
type textarea "Move the"
type textarea "x"
type textarea "Move the b"
type textarea "x"
type textarea "Move the bo"
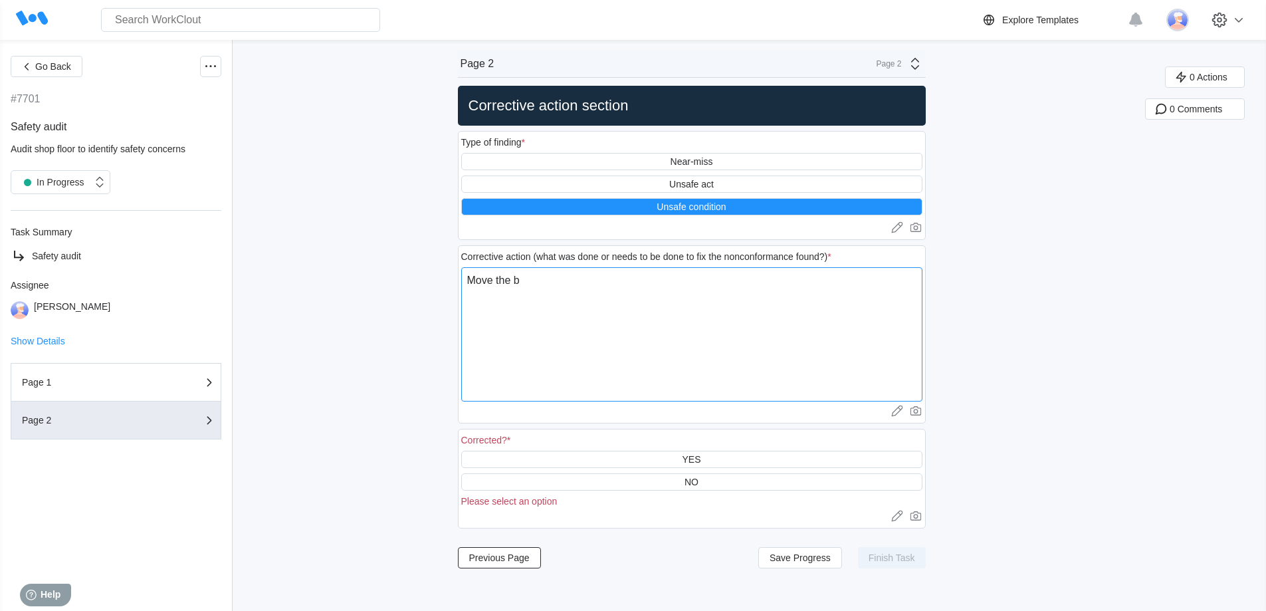
type textarea "x"
type textarea "Move the box"
type textarea "x"
type textarea "Move the boxr"
type textarea "x"
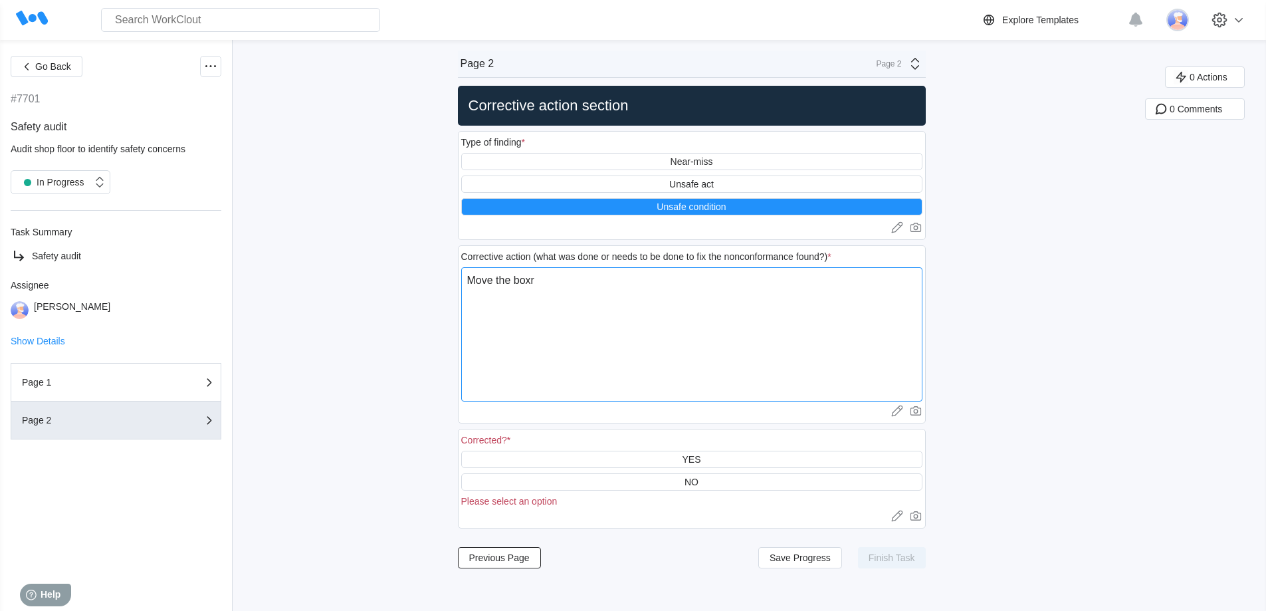
type textarea "Move the boxrd"
type textarea "x"
type textarea "Move the boxr"
type textarea "x"
type textarea "Move the box"
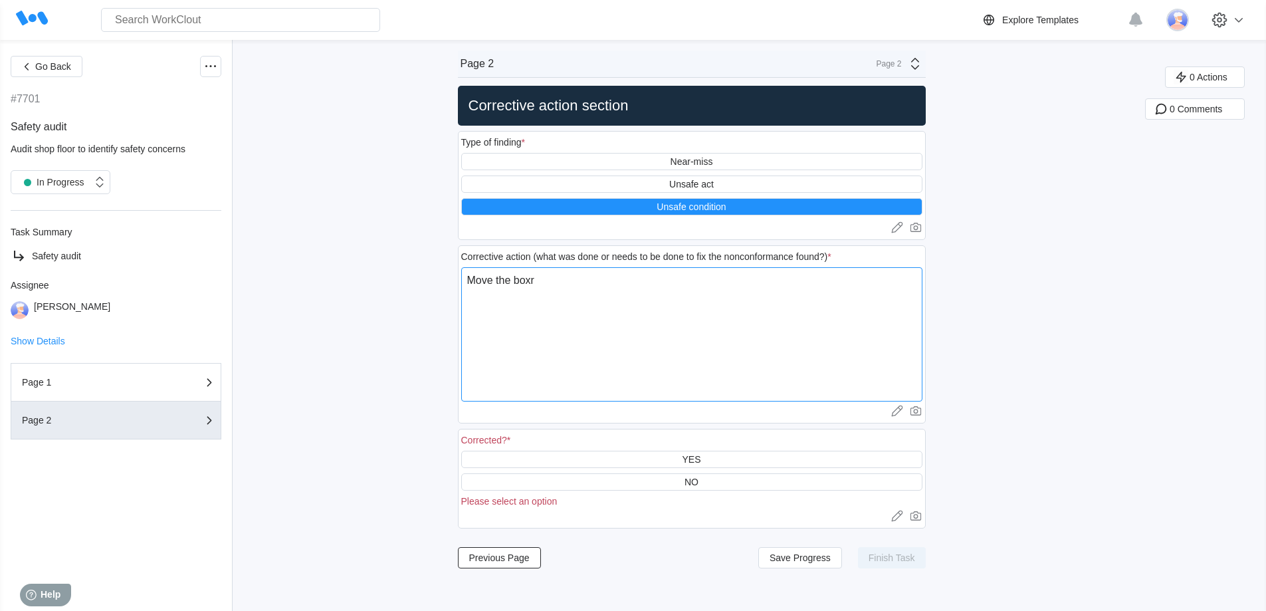
type textarea "x"
type textarea "Move the boxe"
type textarea "x"
type textarea "Move the boxes"
type textarea "x"
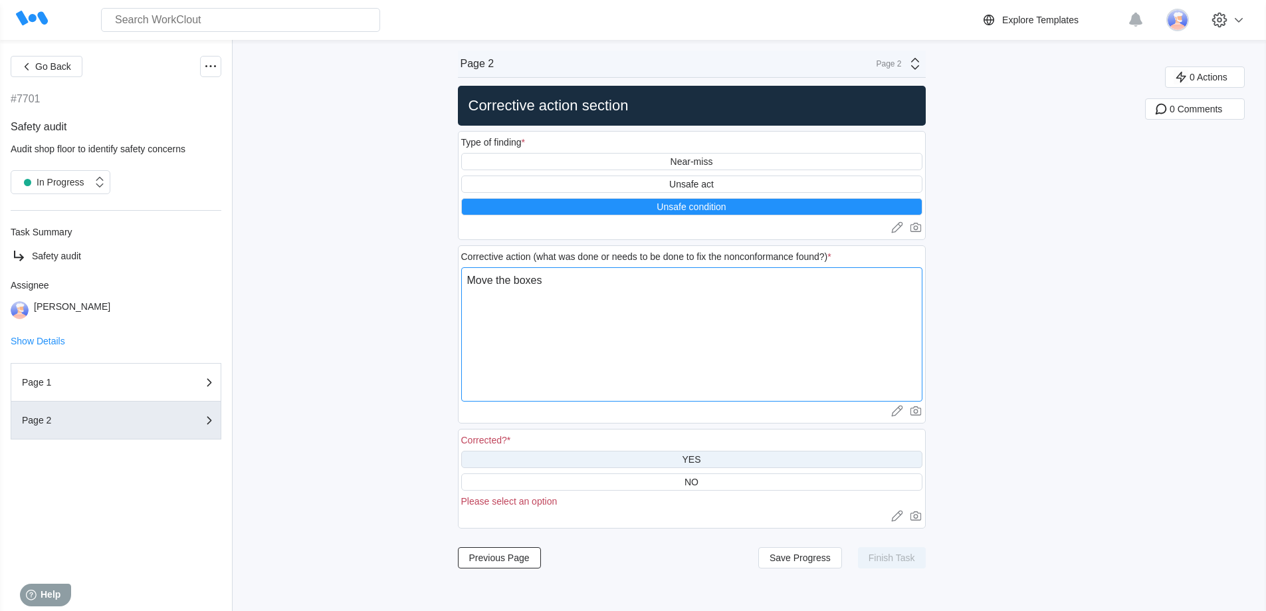
type textarea "Move the boxes"
click at [729, 458] on div "YES" at bounding box center [691, 458] width 461 height 17
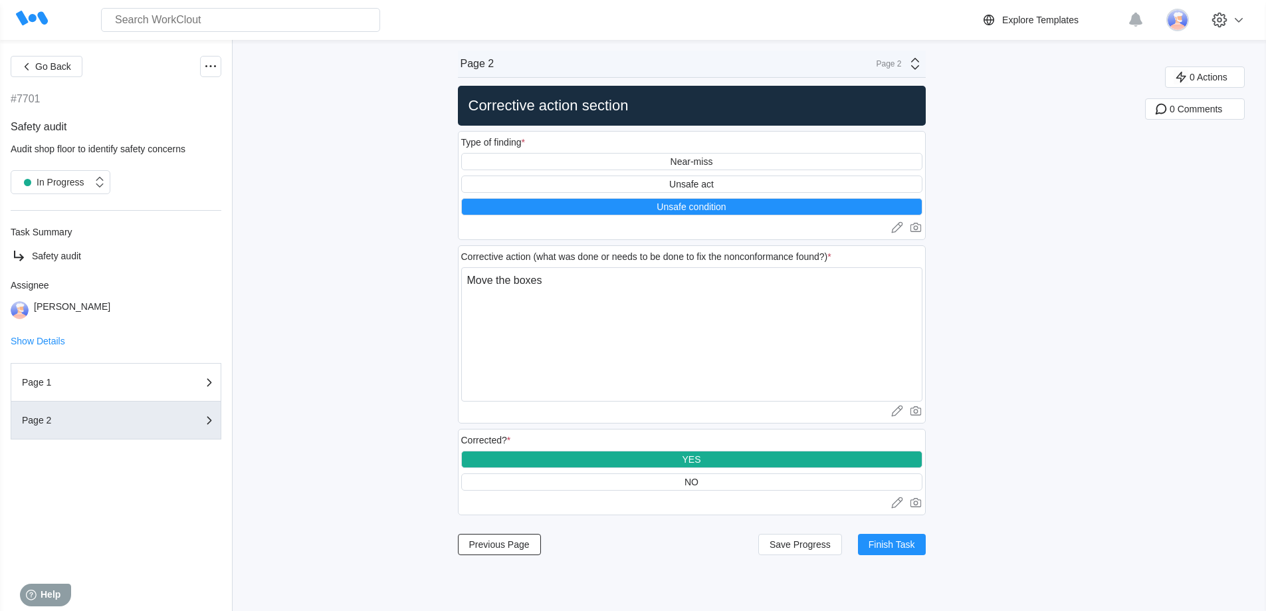
click at [894, 559] on div "Previous Page Save Progress Finish Task" at bounding box center [692, 544] width 468 height 32
click at [898, 541] on span "Finish Task" at bounding box center [891, 543] width 47 height 9
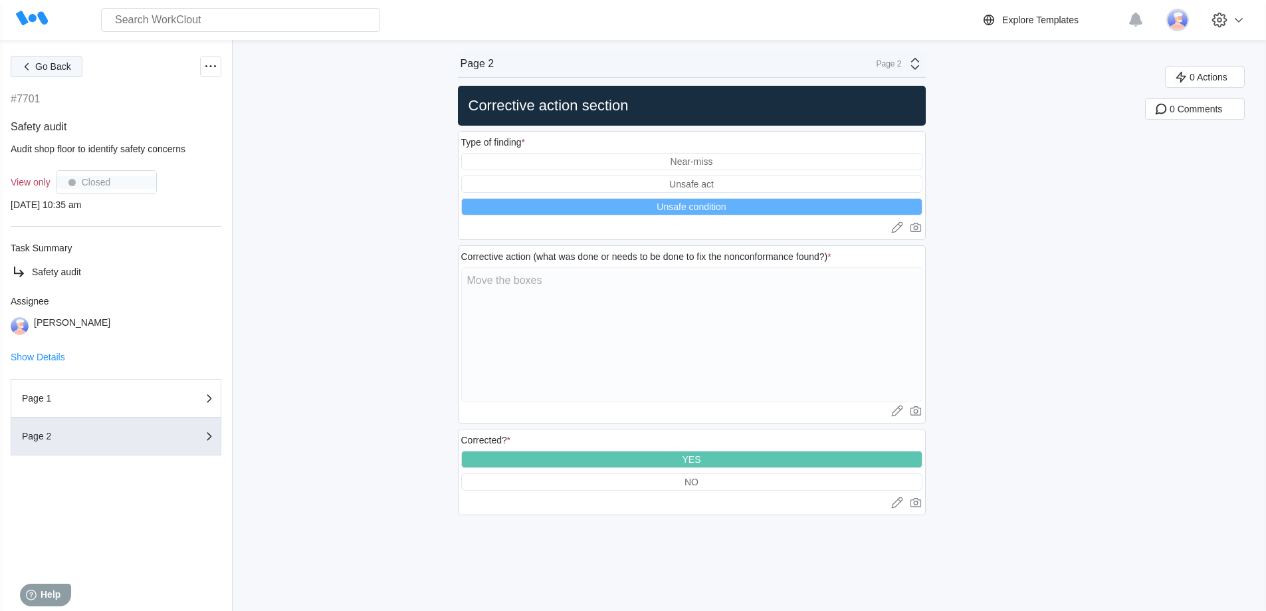
click at [66, 68] on span "Go Back" at bounding box center [53, 66] width 36 height 9
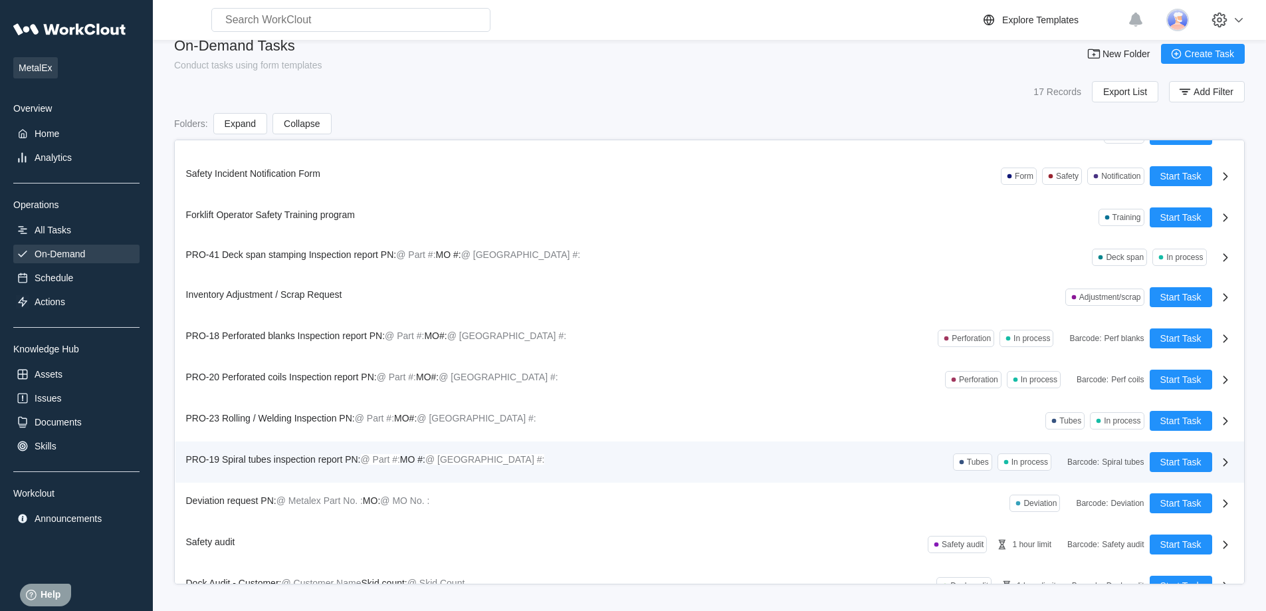
scroll to position [255, 0]
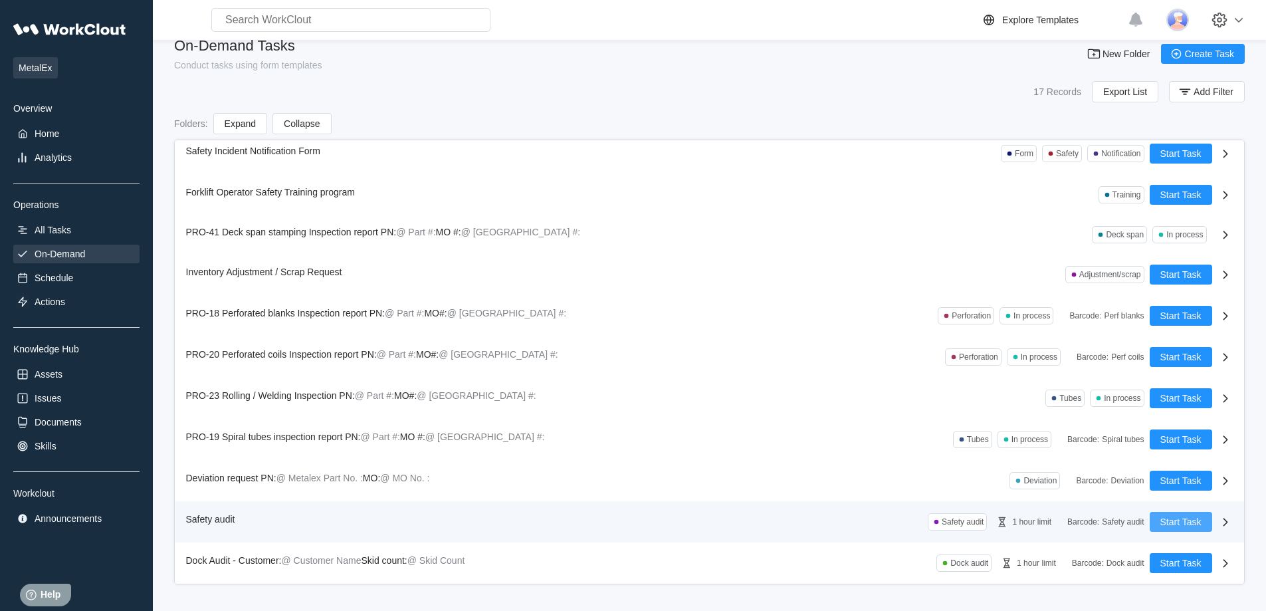
click at [1165, 521] on span "Start Task" at bounding box center [1180, 521] width 41 height 9
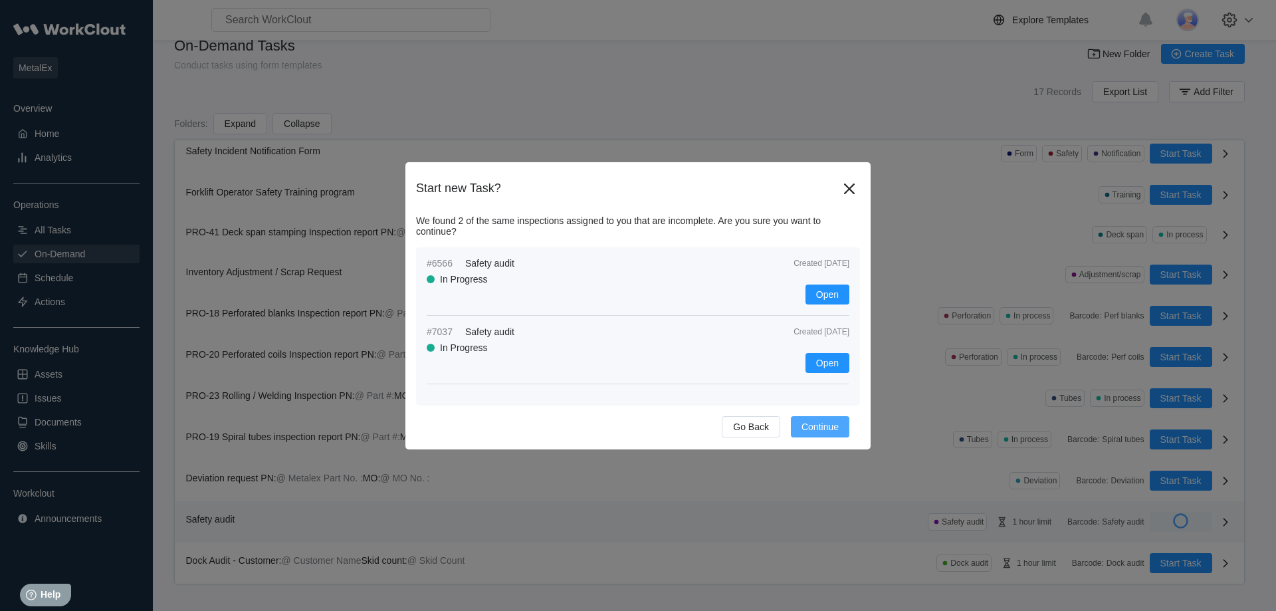
click at [806, 425] on span "Continue" at bounding box center [819, 426] width 37 height 9
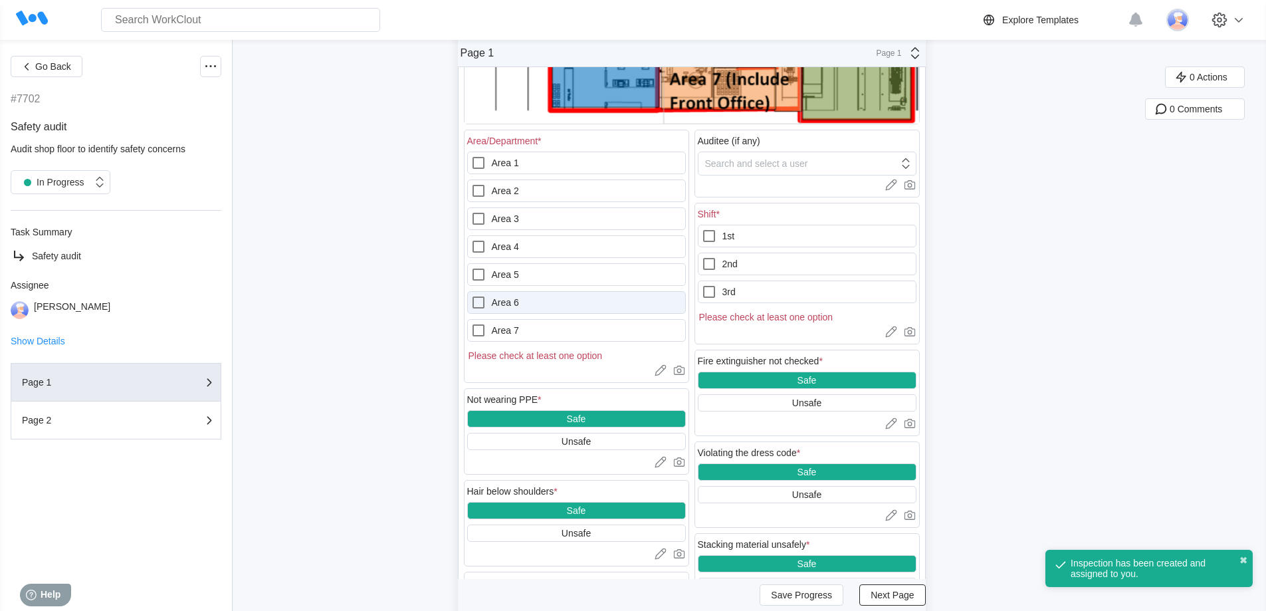
scroll to position [531, 0]
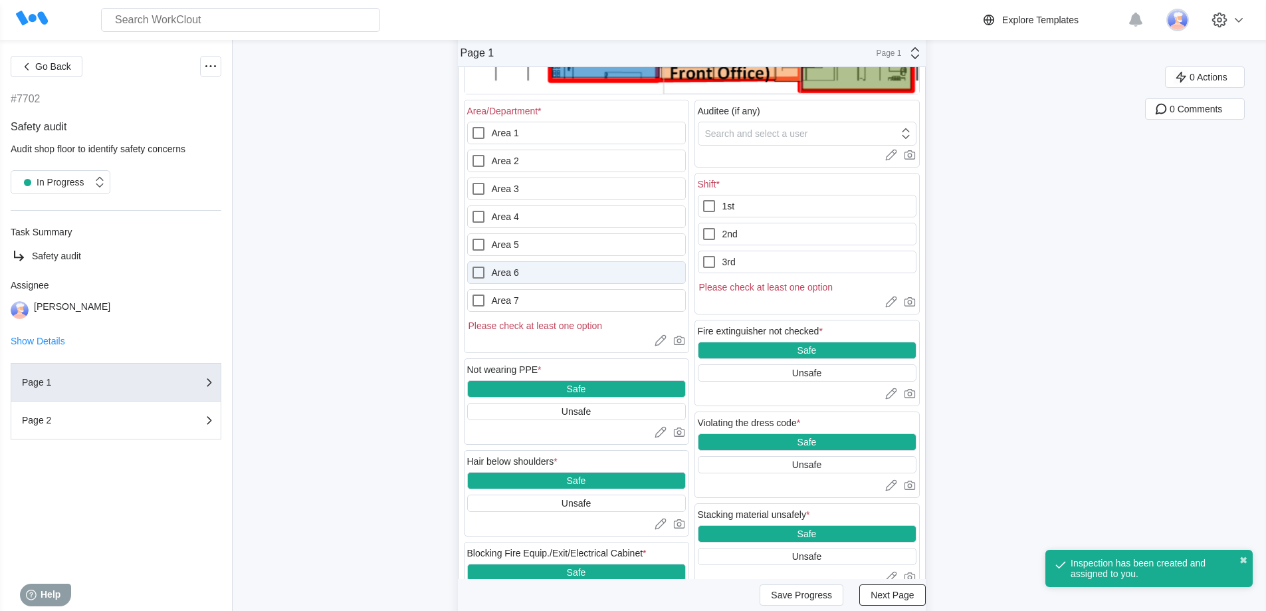
click at [570, 268] on label "Area 6" at bounding box center [576, 272] width 219 height 23
click at [471, 265] on 6 "Area 6" at bounding box center [470, 264] width 1 height 1
checkbox 6 "true"
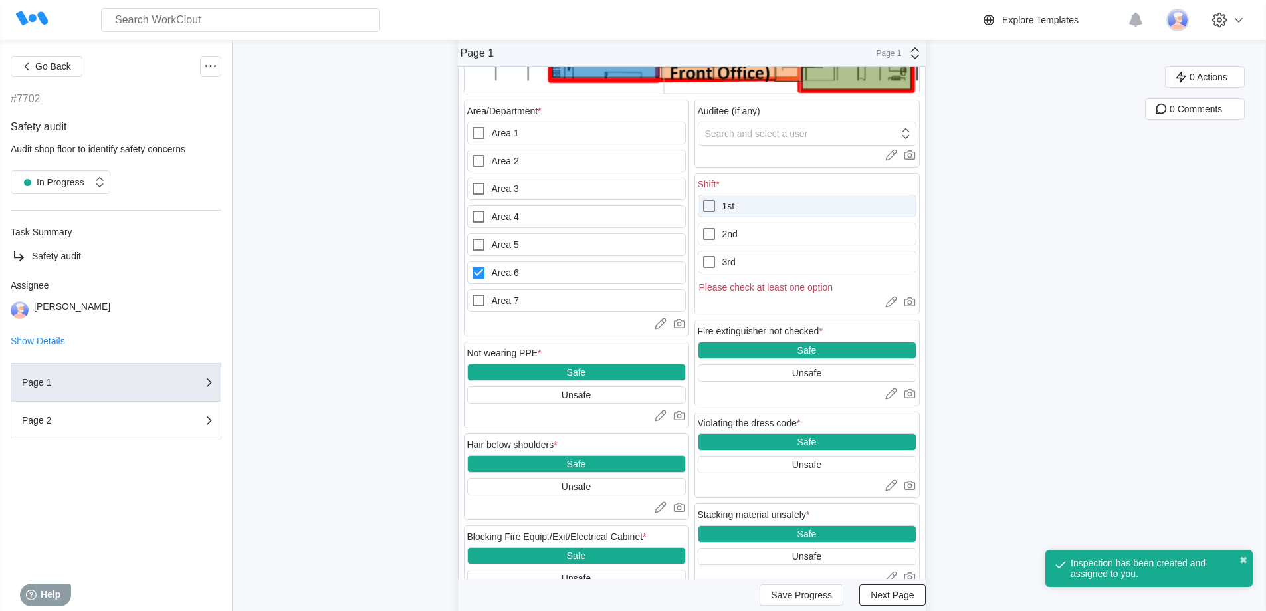
click at [715, 201] on icon at bounding box center [709, 206] width 12 height 12
click at [702, 199] on input "1st" at bounding box center [701, 198] width 1 height 1
checkbox input "true"
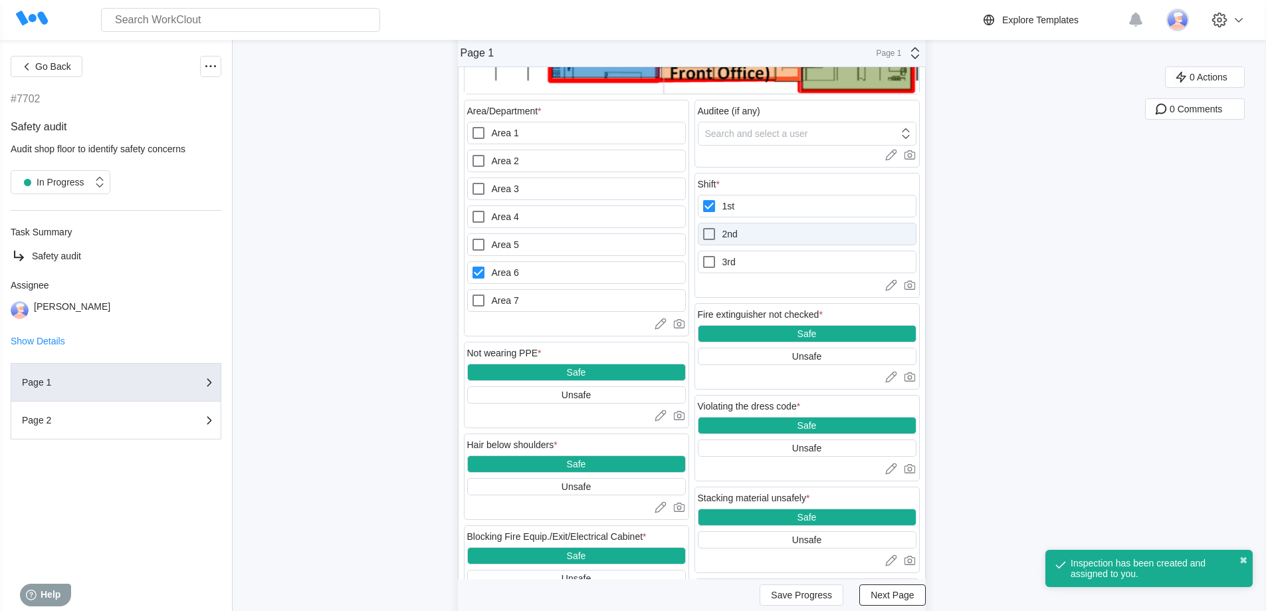
click at [714, 233] on icon at bounding box center [709, 234] width 16 height 16
click at [702, 227] on input "2nd" at bounding box center [701, 226] width 1 height 1
checkbox input "true"
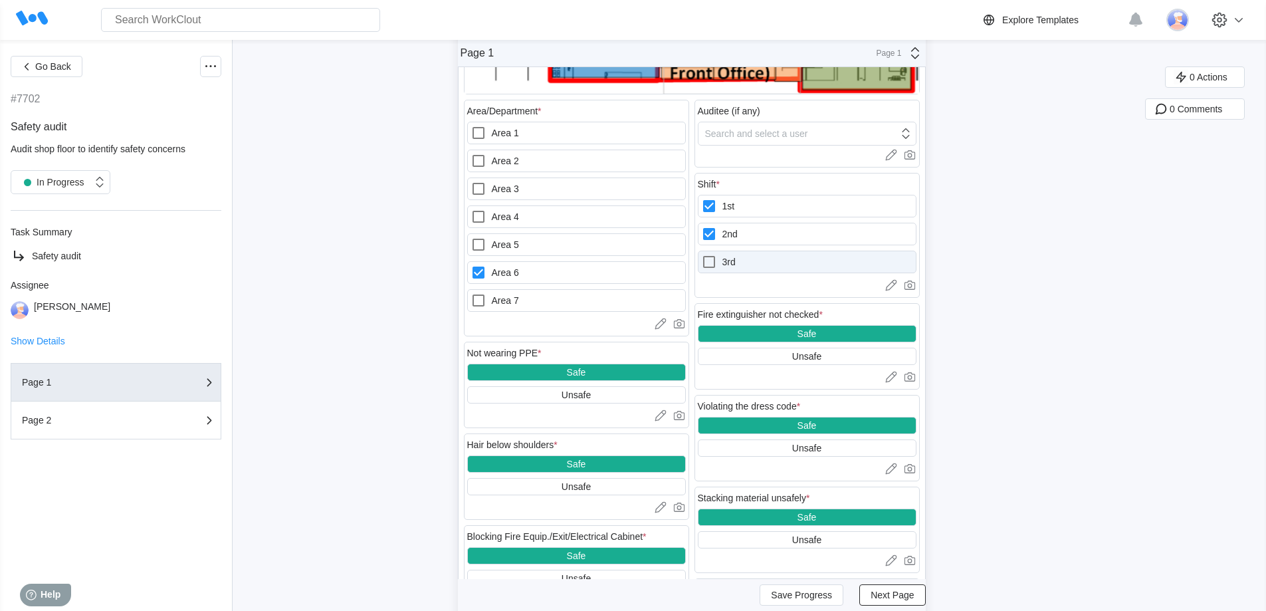
click at [715, 260] on icon at bounding box center [709, 262] width 16 height 16
click at [702, 254] on input "3rd" at bounding box center [701, 254] width 1 height 1
checkbox input "true"
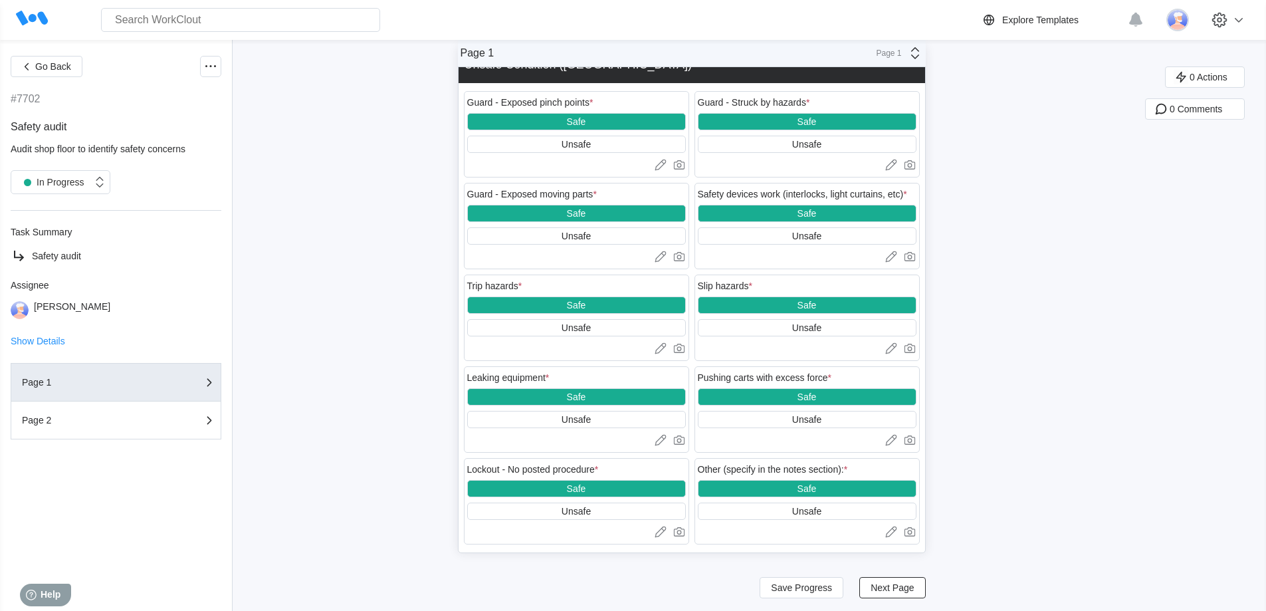
scroll to position [1858, 0]
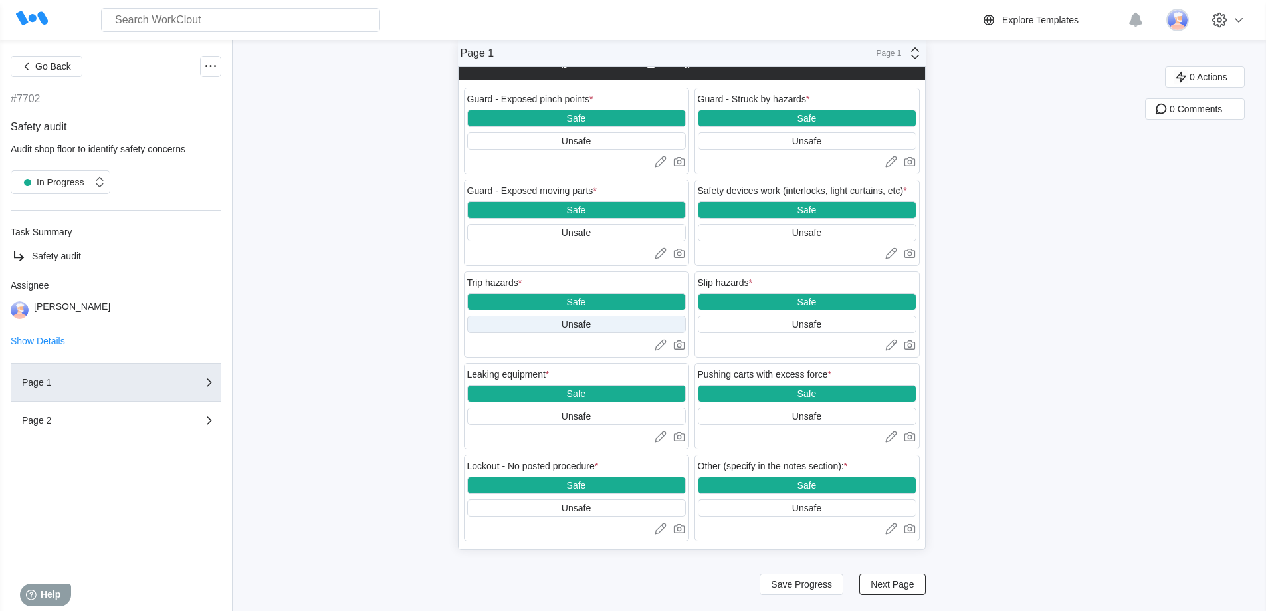
click at [637, 324] on div "Unsafe" at bounding box center [576, 324] width 219 height 17
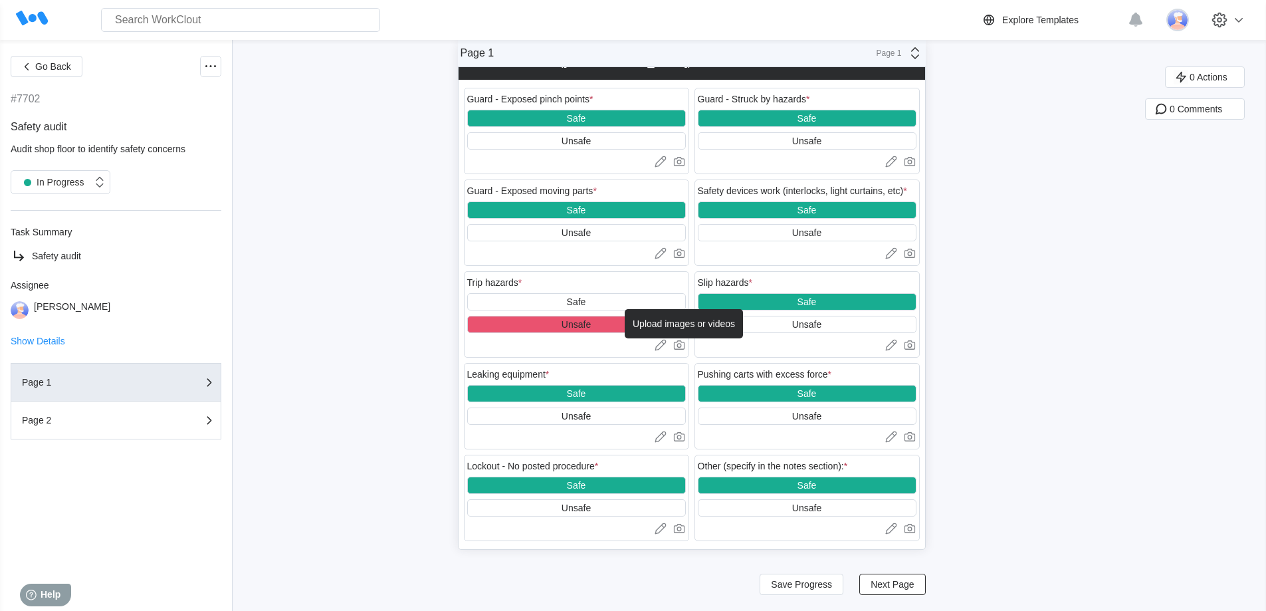
click at [683, 345] on icon at bounding box center [678, 344] width 13 height 13
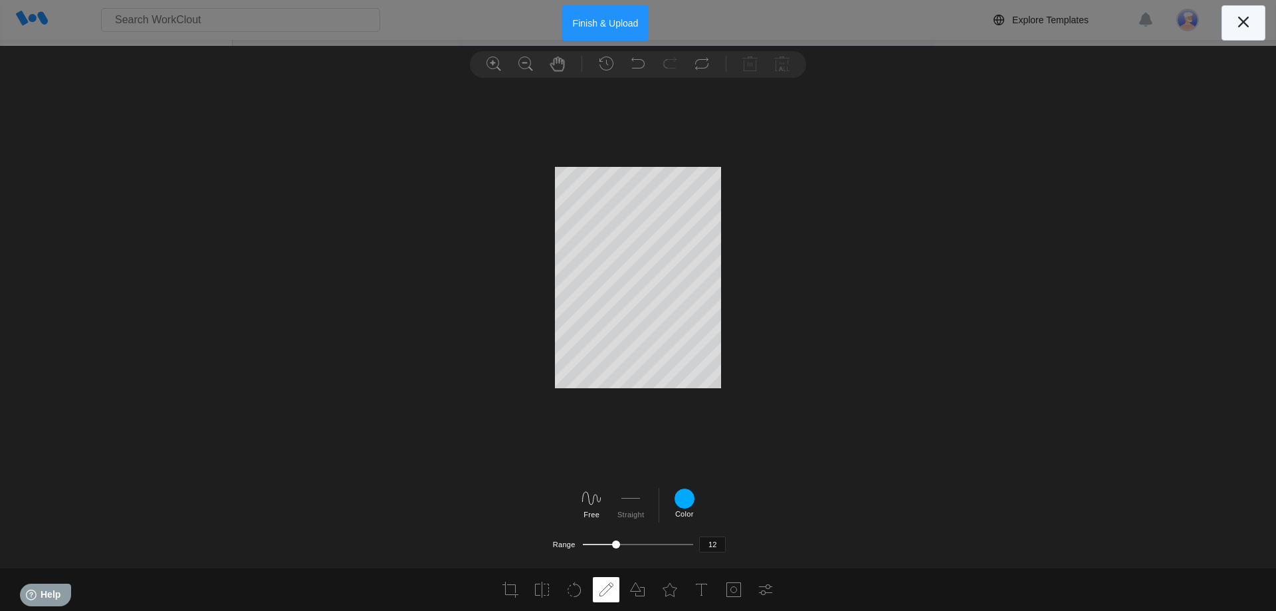
click at [1235, 20] on icon at bounding box center [1242, 21] width 21 height 21
click at [582, 24] on button "Finish & Upload" at bounding box center [605, 22] width 87 height 35
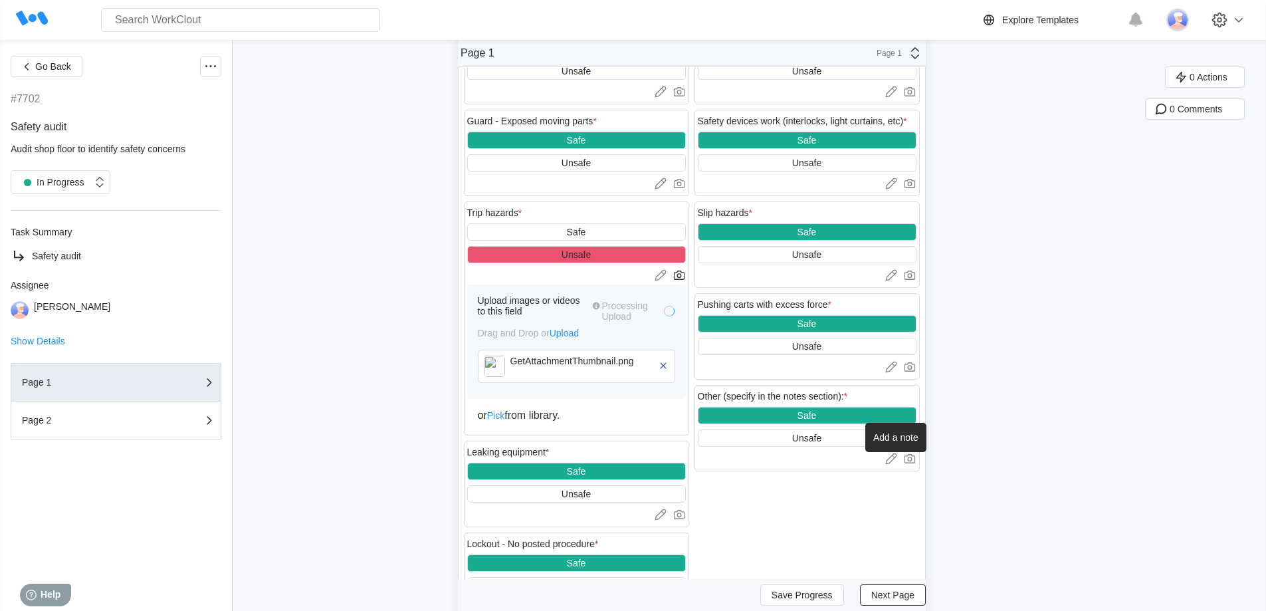
scroll to position [1999, 0]
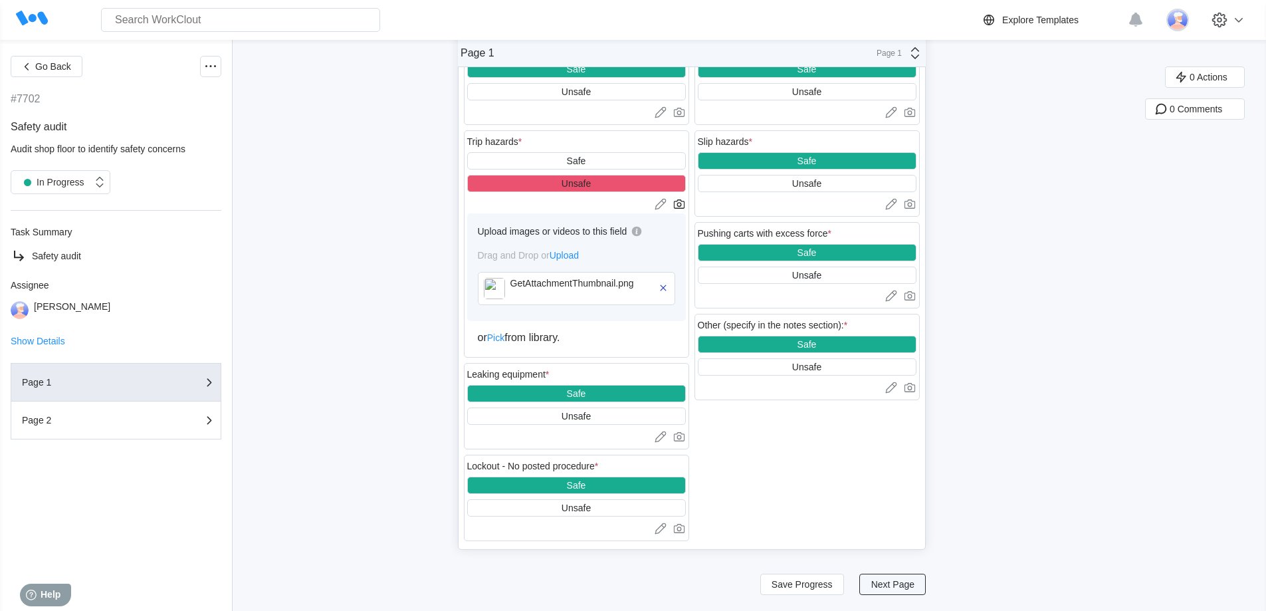
click at [884, 590] on button "Next Page" at bounding box center [892, 583] width 66 height 21
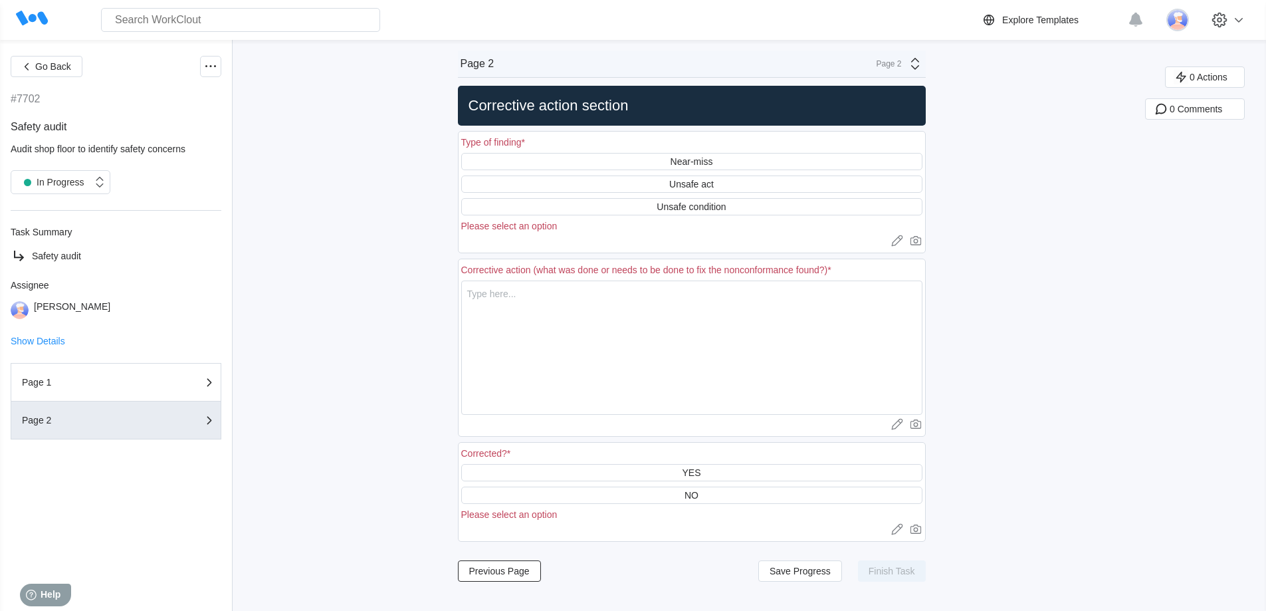
scroll to position [0, 0]
click at [720, 206] on div "Unsafe condition" at bounding box center [690, 206] width 69 height 11
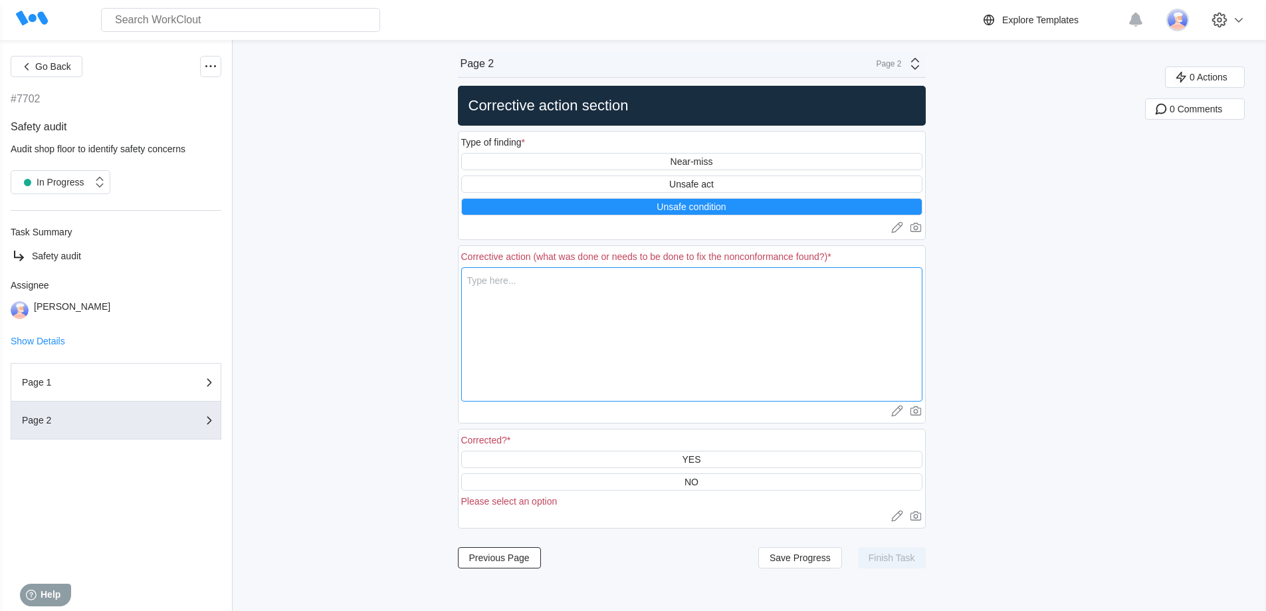
click at [715, 292] on textarea at bounding box center [691, 334] width 461 height 134
type textarea "H"
type textarea "x"
type textarea "Ha"
type textarea "x"
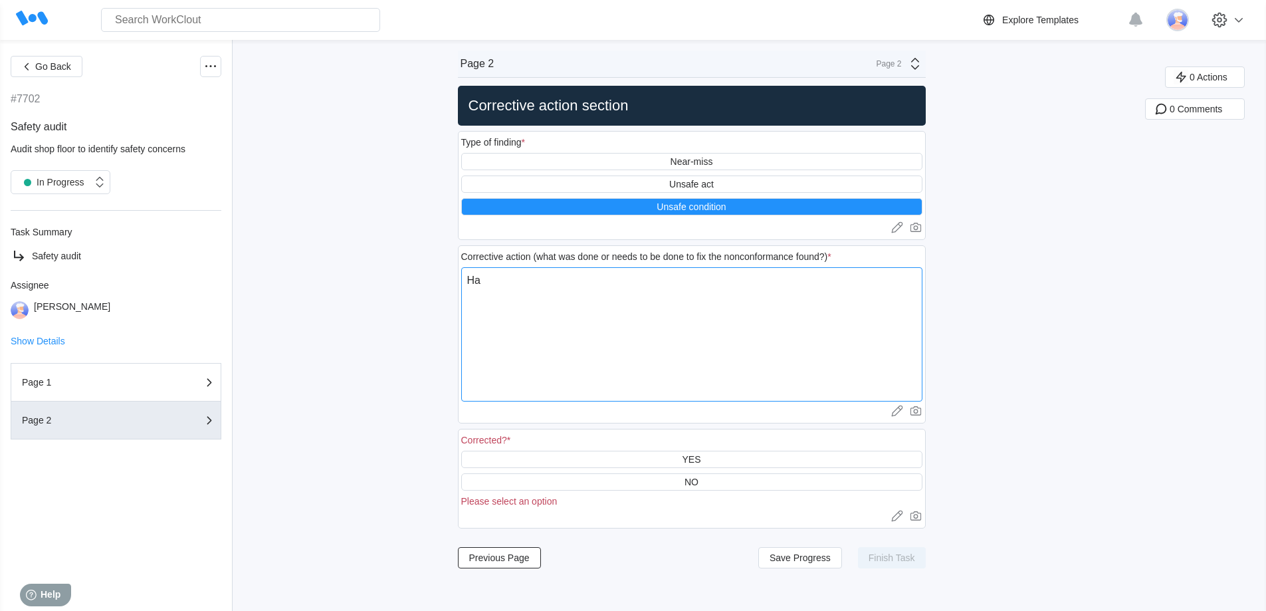
type textarea "Hav"
type textarea "x"
type textarea "Have"
type textarea "x"
type textarea "Have"
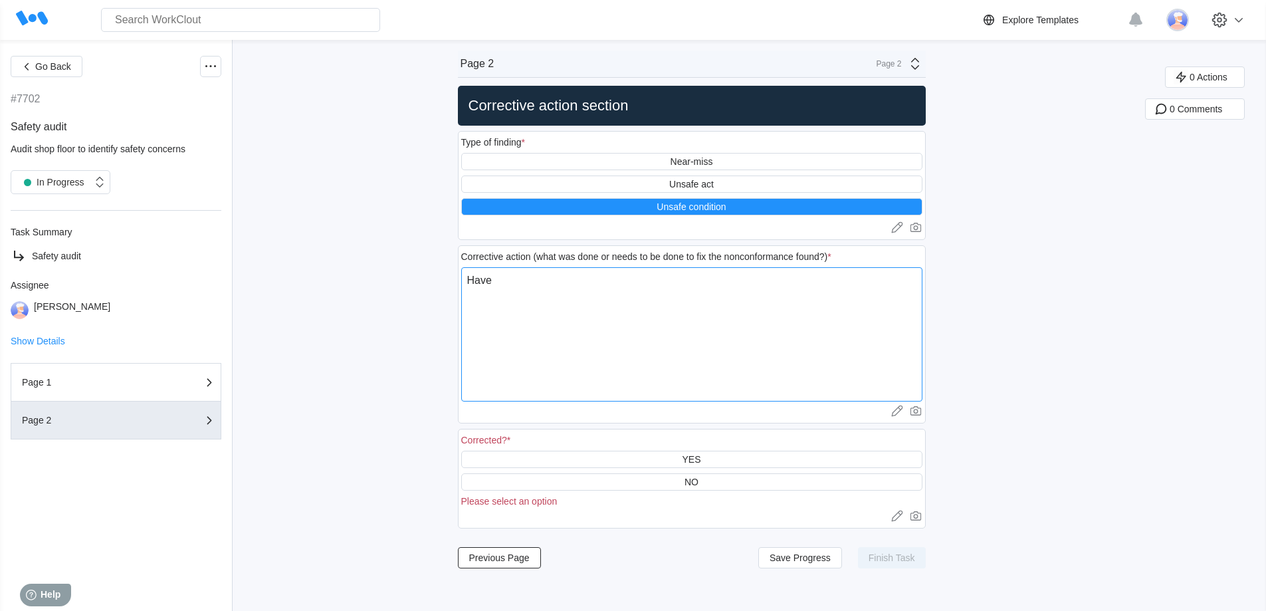
type textarea "x"
type textarea "Have o"
type textarea "x"
type textarea "Have op"
type textarea "x"
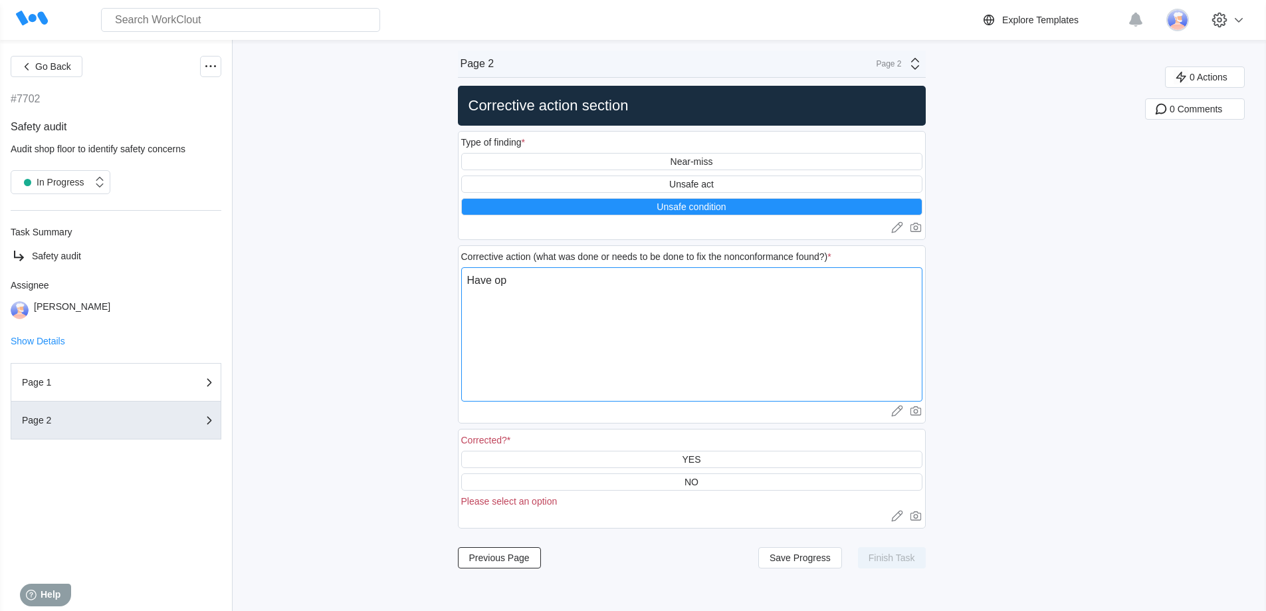
type textarea "Have ope"
type textarea "x"
type textarea "Have oper"
type textarea "x"
type textarea "Have opera"
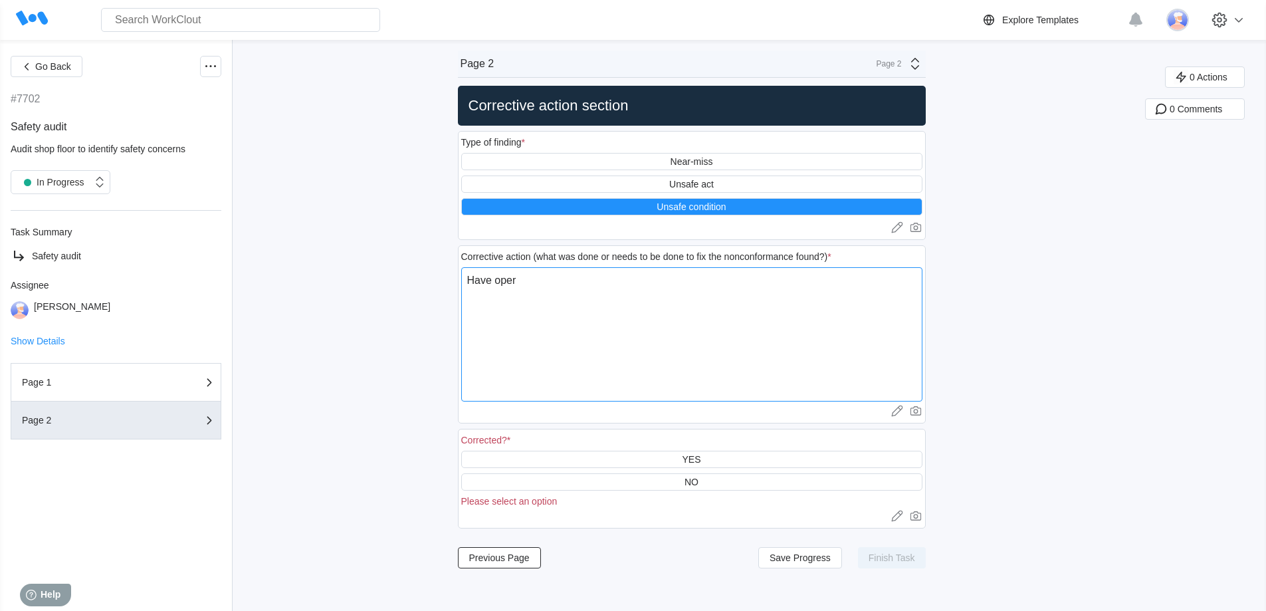
type textarea "x"
type textarea "Have operat"
type textarea "x"
type textarea "Have operate"
type textarea "x"
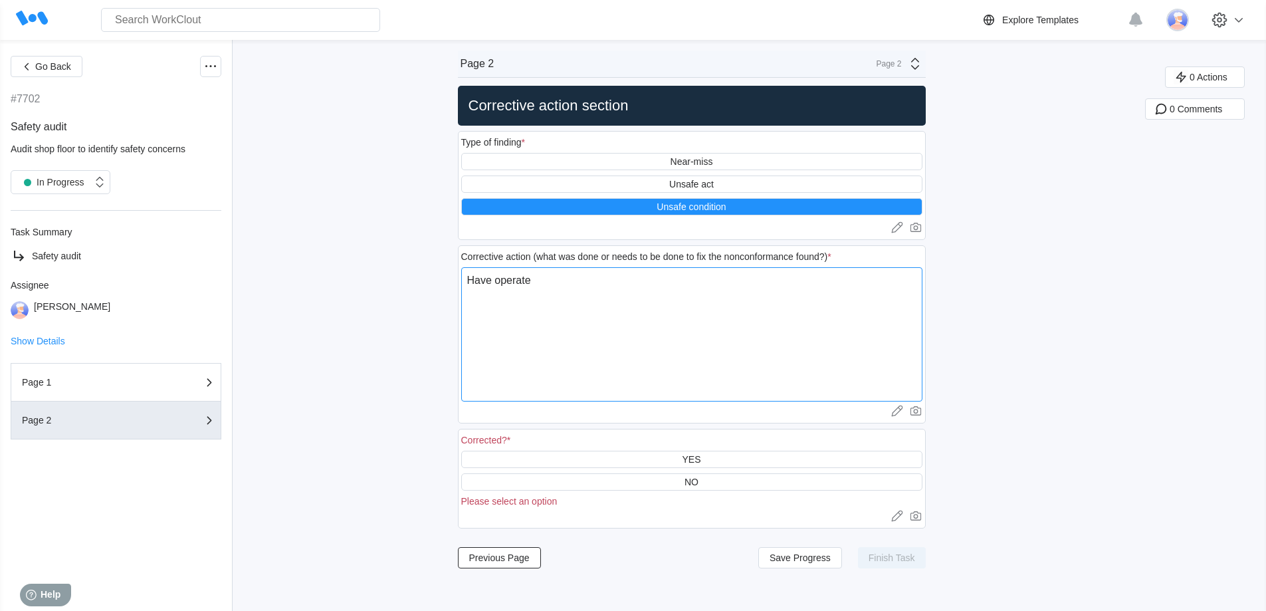
type textarea "Have operates"
type textarea "x"
type textarea "Have operates"
type textarea "x"
type textarea "Have operates s"
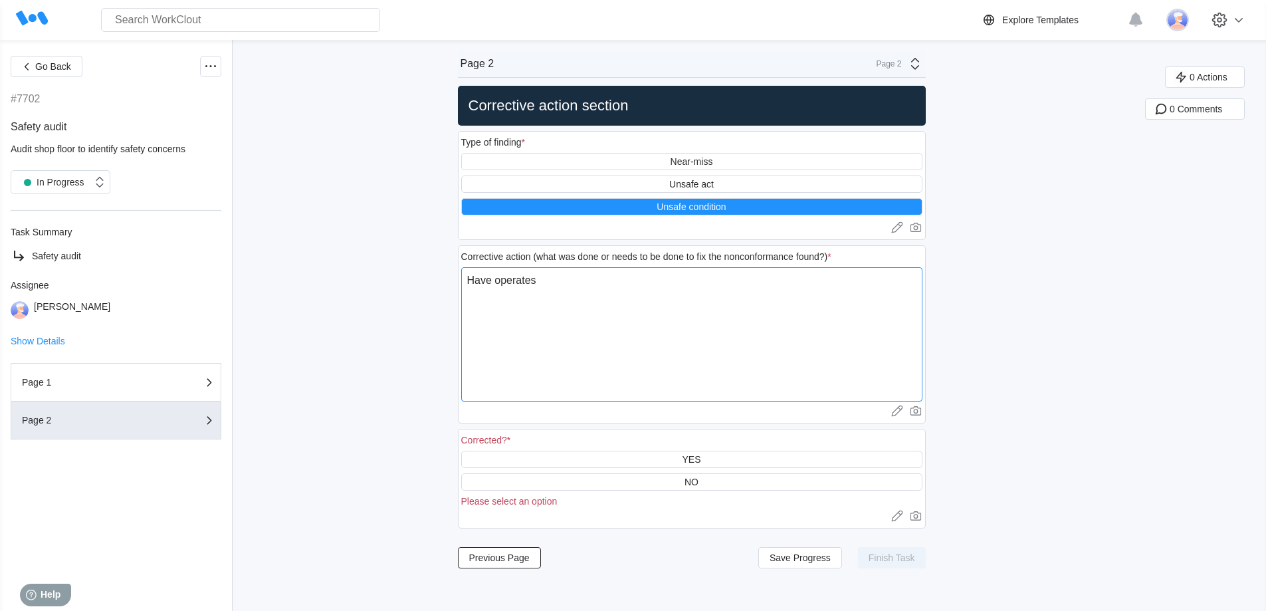
type textarea "x"
type textarea "Have operates st"
type textarea "x"
type textarea "Have operates sta"
type textarea "x"
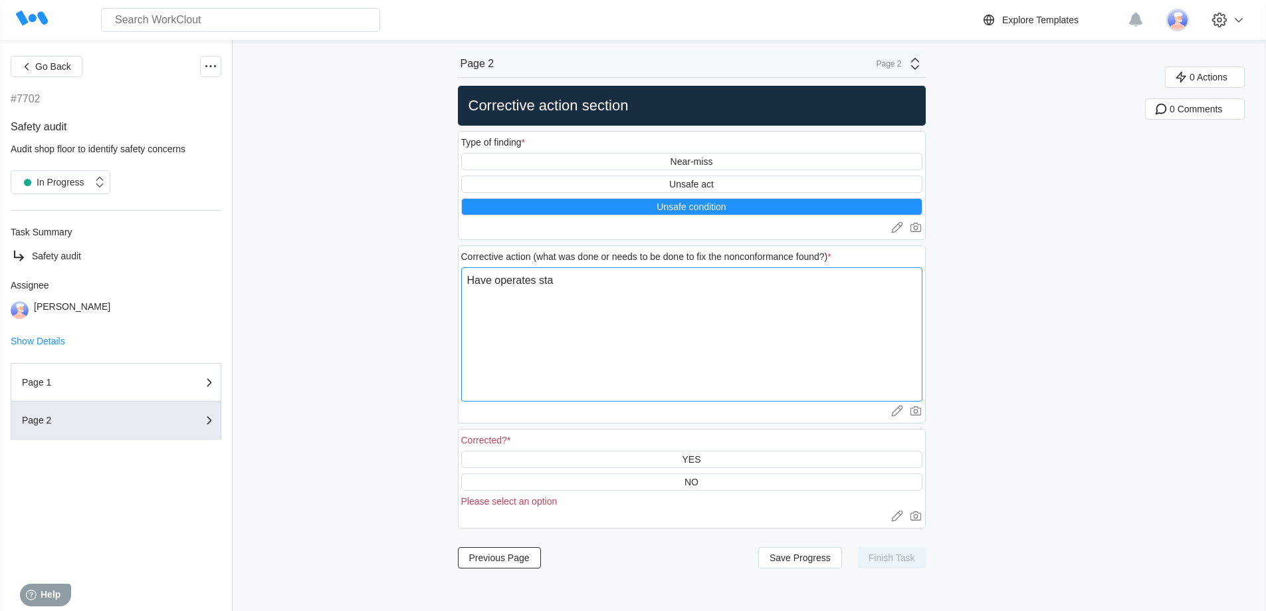
type textarea "Have operates stac"
type textarea "x"
type textarea "Have operates stack"
type textarea "x"
type textarea "Have operates stack"
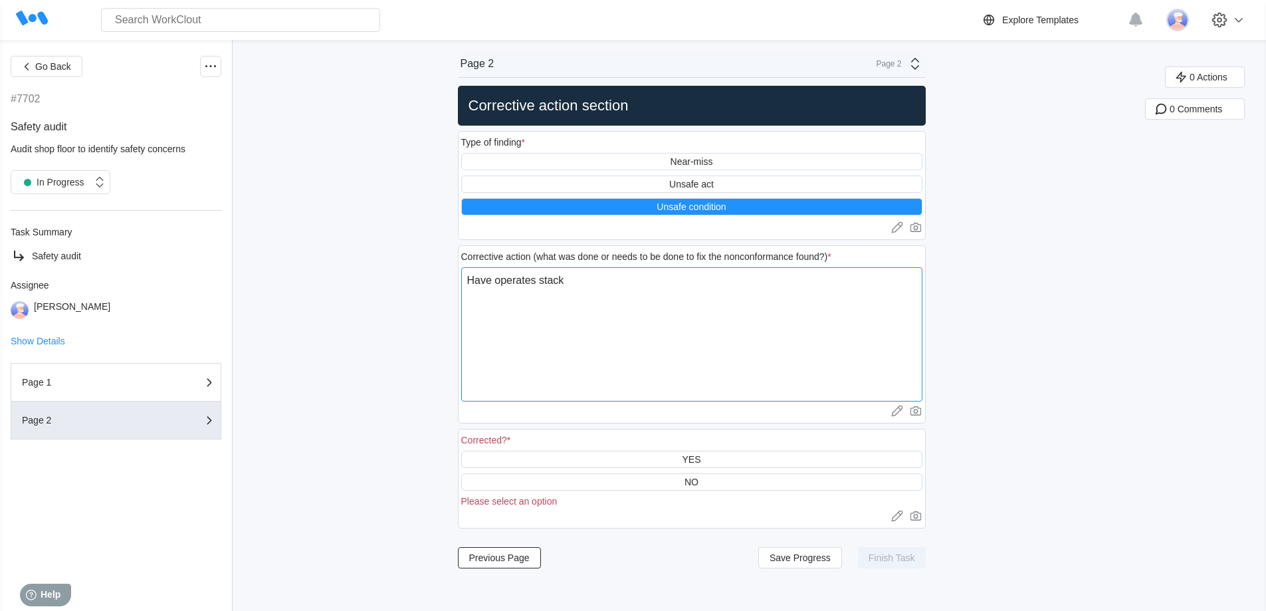
type textarea "x"
type textarea "Have operates stack t"
type textarea "x"
type textarea "Have operates stack th"
type textarea "x"
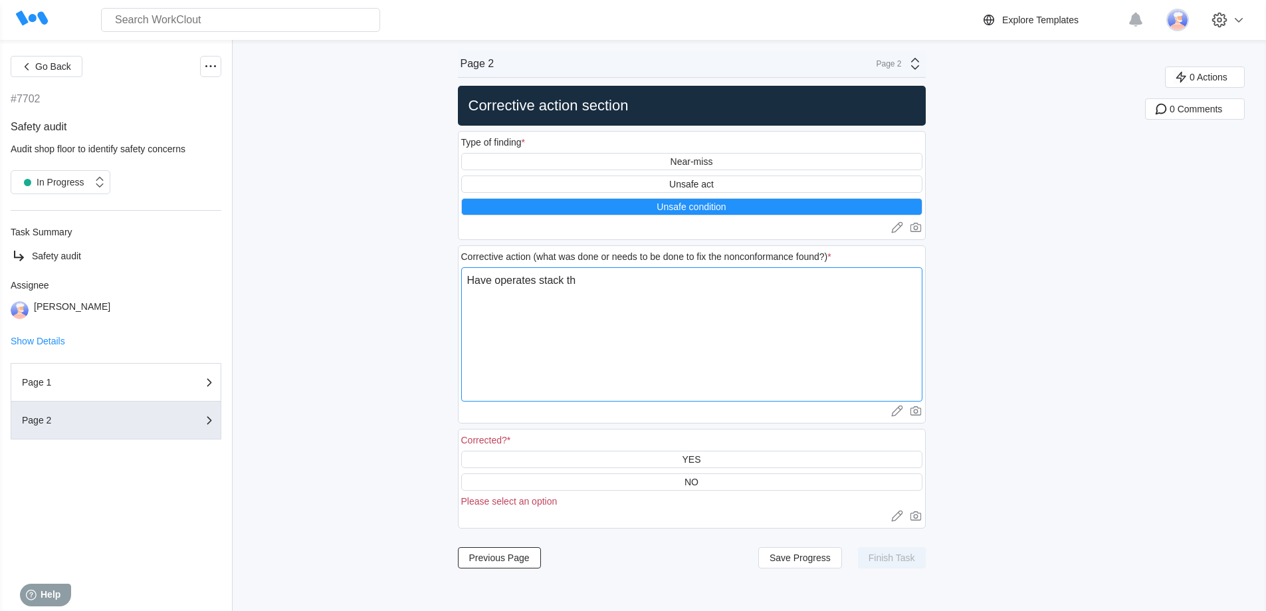
type textarea "Have operates stack the"
type textarea "x"
type textarea "Have operates stack the"
type textarea "x"
type textarea "Have operates stack the s"
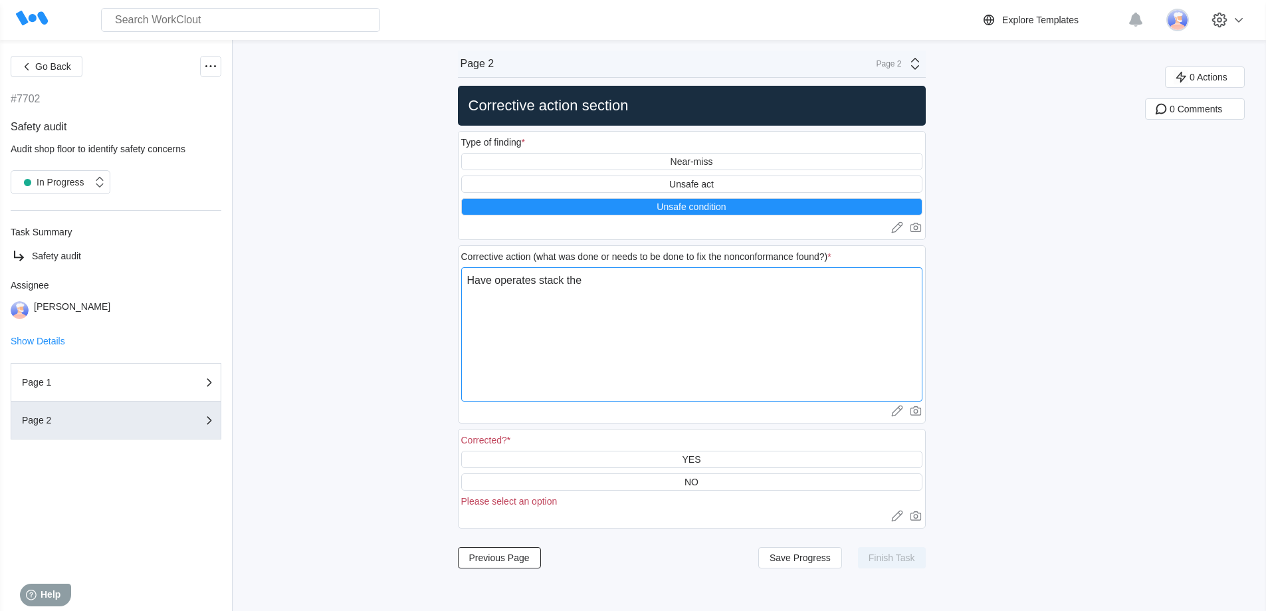
type textarea "x"
type textarea "Have operates stack the sk"
type textarea "x"
type textarea "Have operates stack the ski"
type textarea "x"
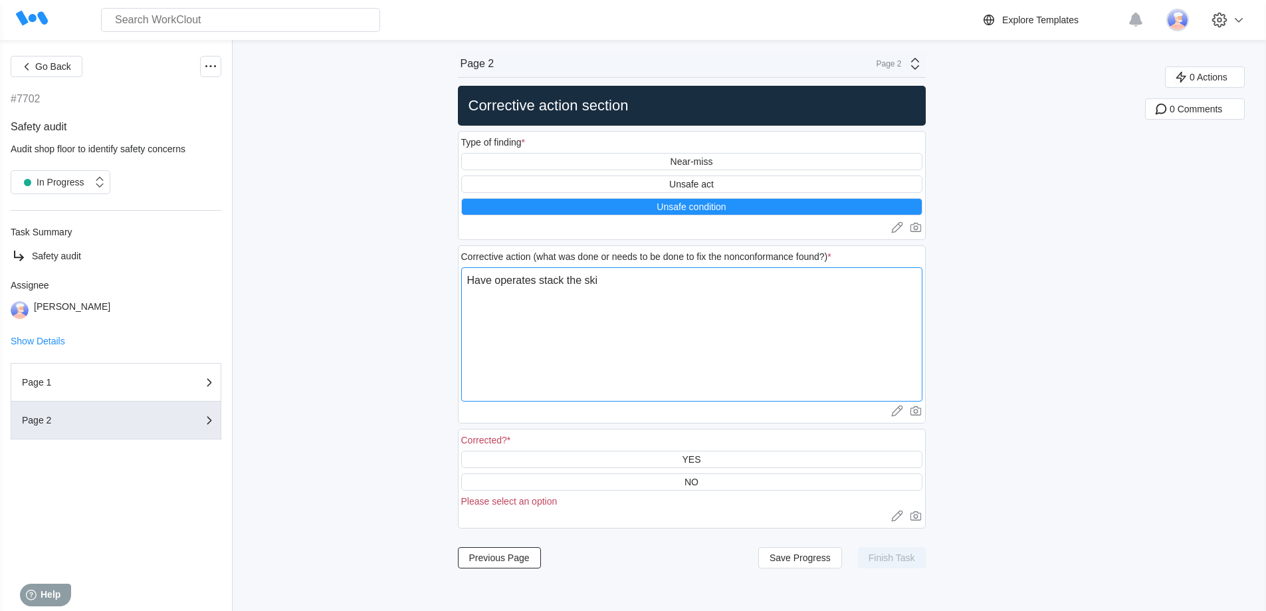
type textarea "Have operates stack the skid"
type textarea "x"
type textarea "Have operates stack the skids"
type textarea "x"
type textarea "Have operates stack the skids"
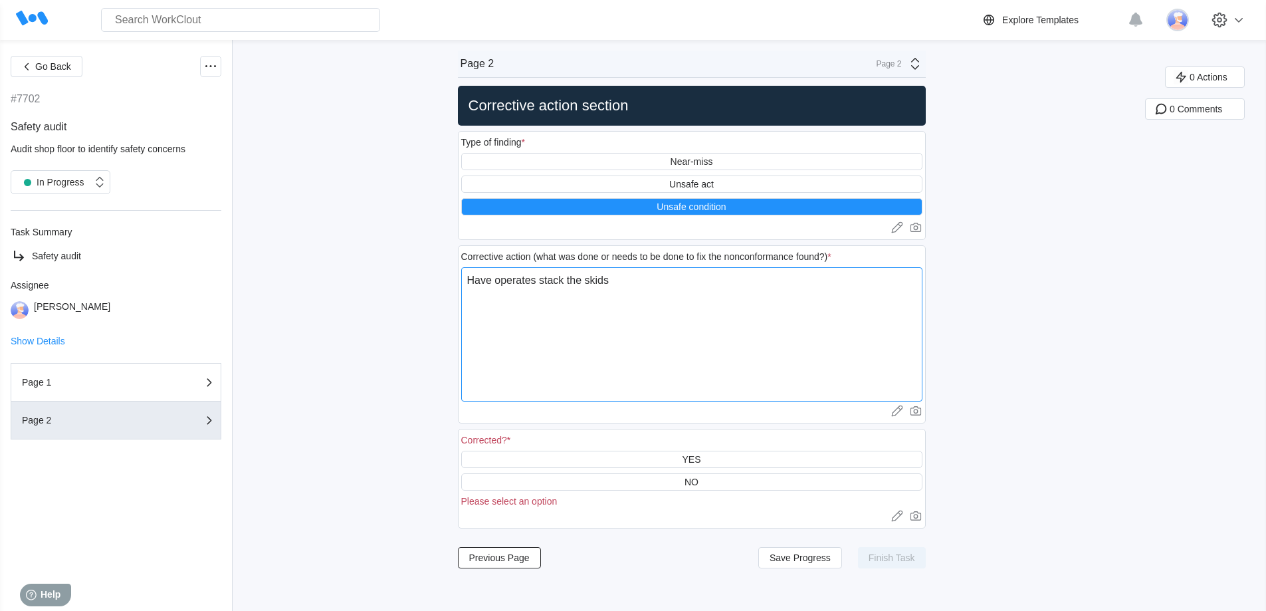
type textarea "x"
type textarea "Have operates stack the skids b"
type textarea "x"
type textarea "Have operates stack the skids be"
type textarea "x"
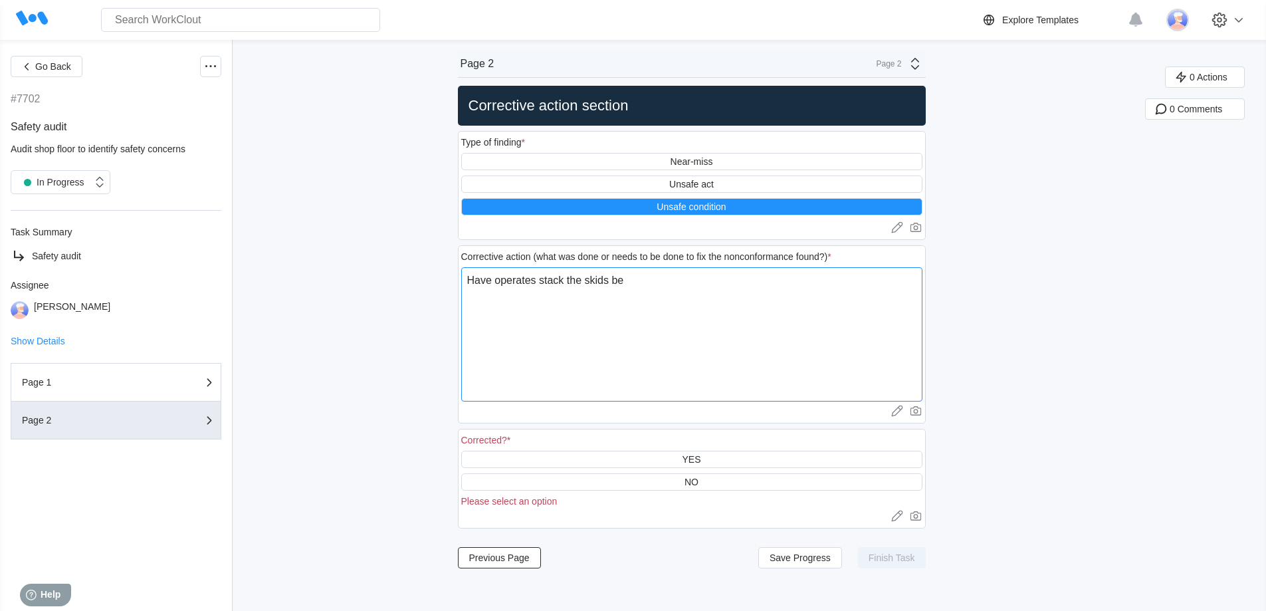
type textarea "Have operates stack the skids bet"
type textarea "x"
type textarea "Have operates stack the skids bett"
type textarea "x"
type textarea "Have operates stack the skids bette"
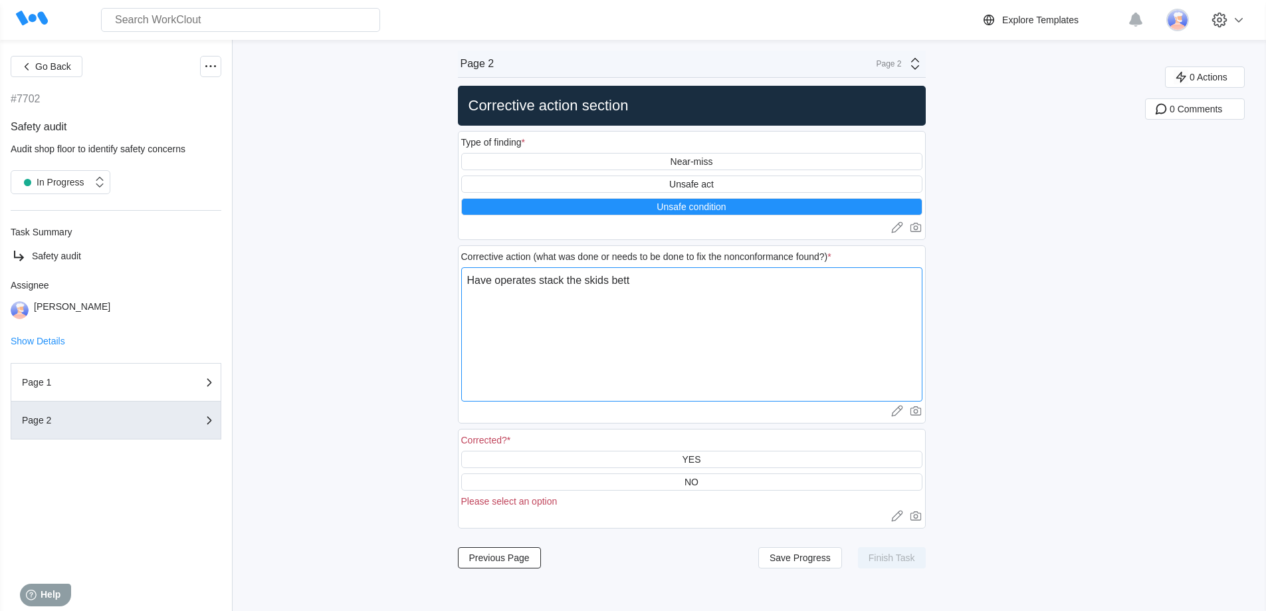
type textarea "x"
type textarea "Have operates stack the skids better"
type textarea "x"
drag, startPoint x: 541, startPoint y: 280, endPoint x: 499, endPoint y: 280, distance: 42.5
click at [499, 280] on textarea "Have operates stack the skids better" at bounding box center [691, 334] width 461 height 134
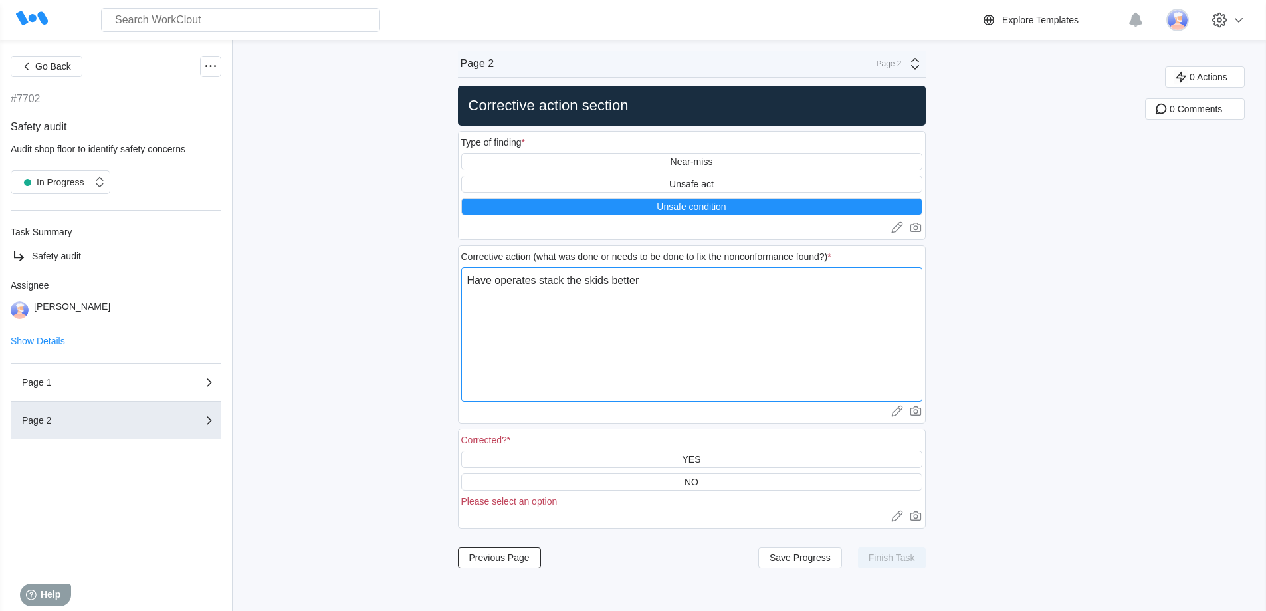
type textarea "Have o stack the skids better"
type textarea "x"
type textarea "Have op stack the skids better"
type textarea "x"
type textarea "Have ope stack the skids better"
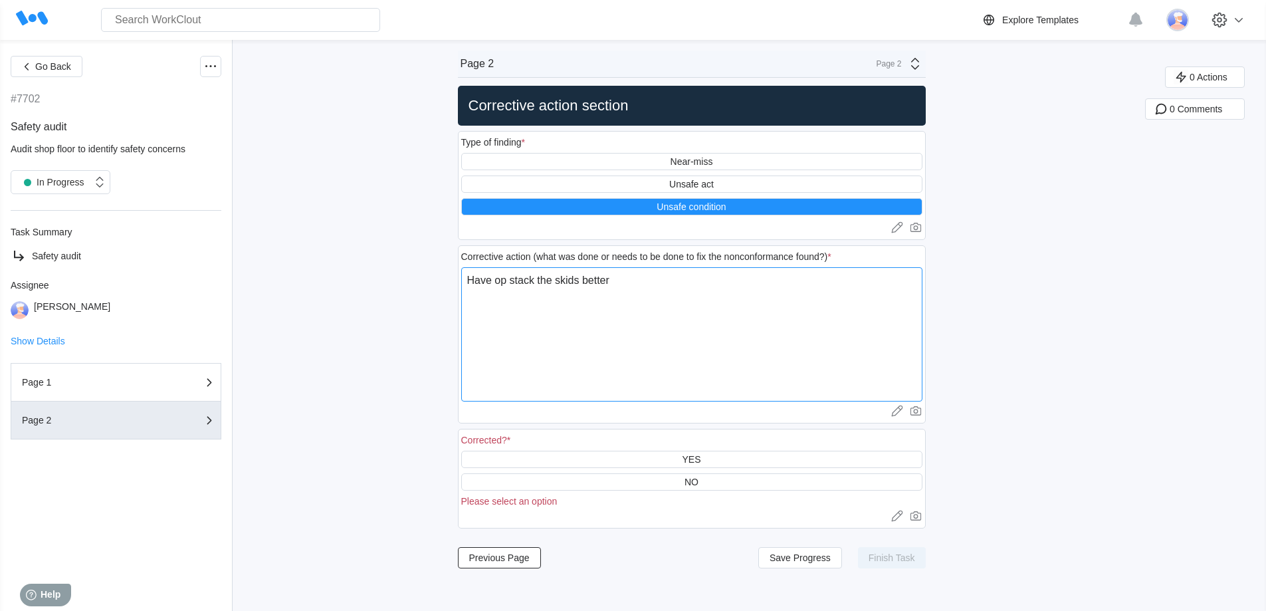
type textarea "x"
type textarea "Have oper stack the skids better"
type textarea "x"
type textarea "Have opera stack the skids better"
type textarea "x"
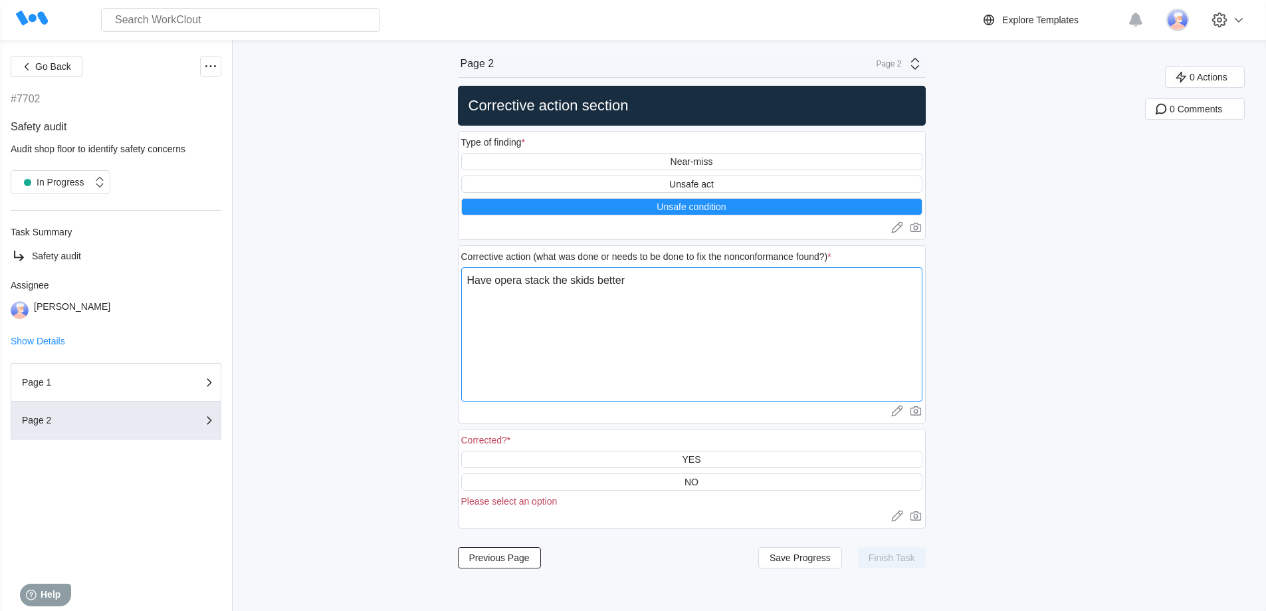
type textarea "Have operat stack the skids better"
type textarea "x"
type textarea "Have operato stack the skids better"
type textarea "x"
type textarea "Have operator stack the skids better"
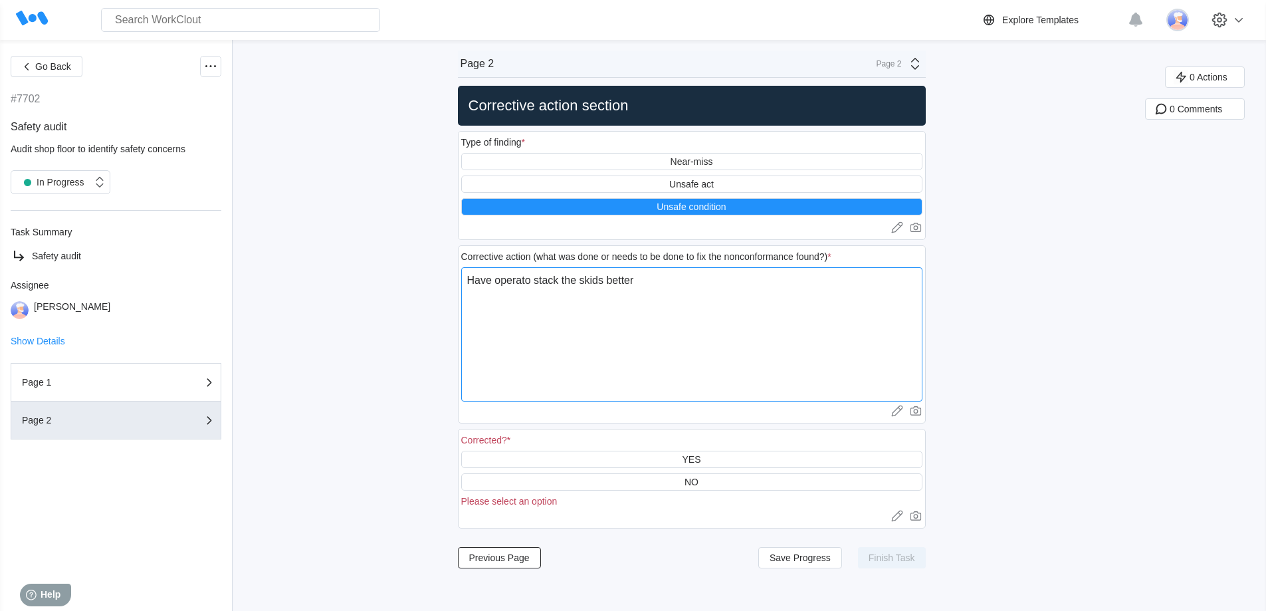
type textarea "x"
type textarea "Have operators stack the skids better"
type textarea "x"
type textarea "Have operators stack the skids better"
type textarea "x"
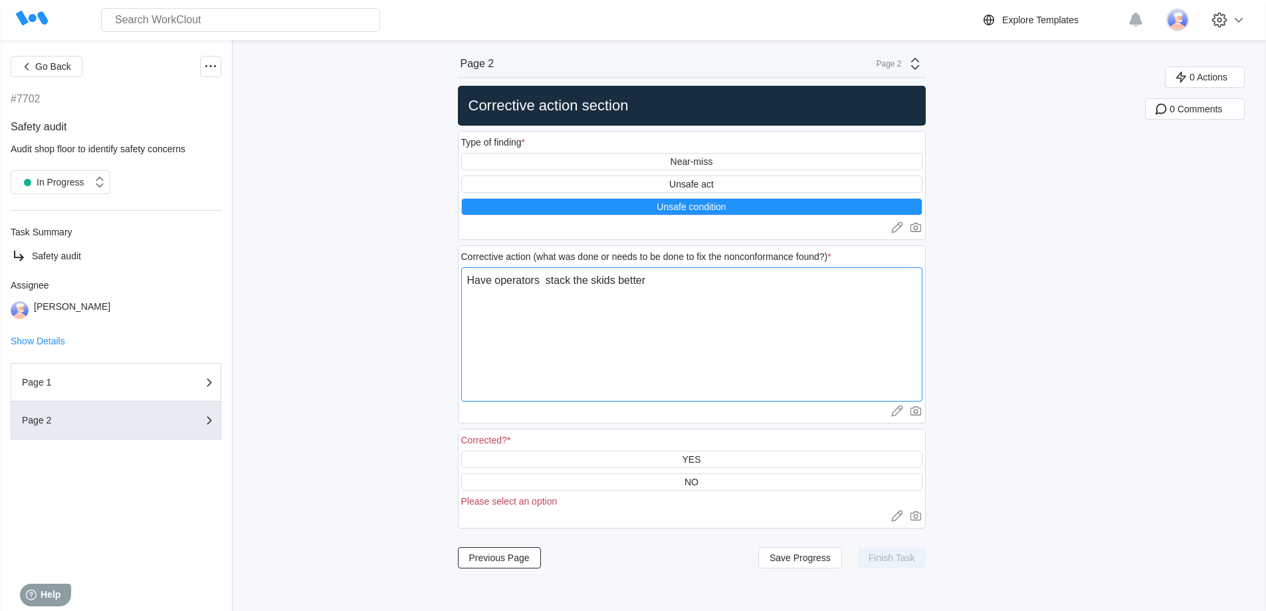
type textarea "Have operators stack the skids better"
type textarea "x"
click at [765, 311] on textarea "Have operators stack the skids better" at bounding box center [691, 334] width 461 height 134
type textarea "Have operators stack the skids better"
click at [692, 462] on div "YES" at bounding box center [691, 459] width 19 height 11
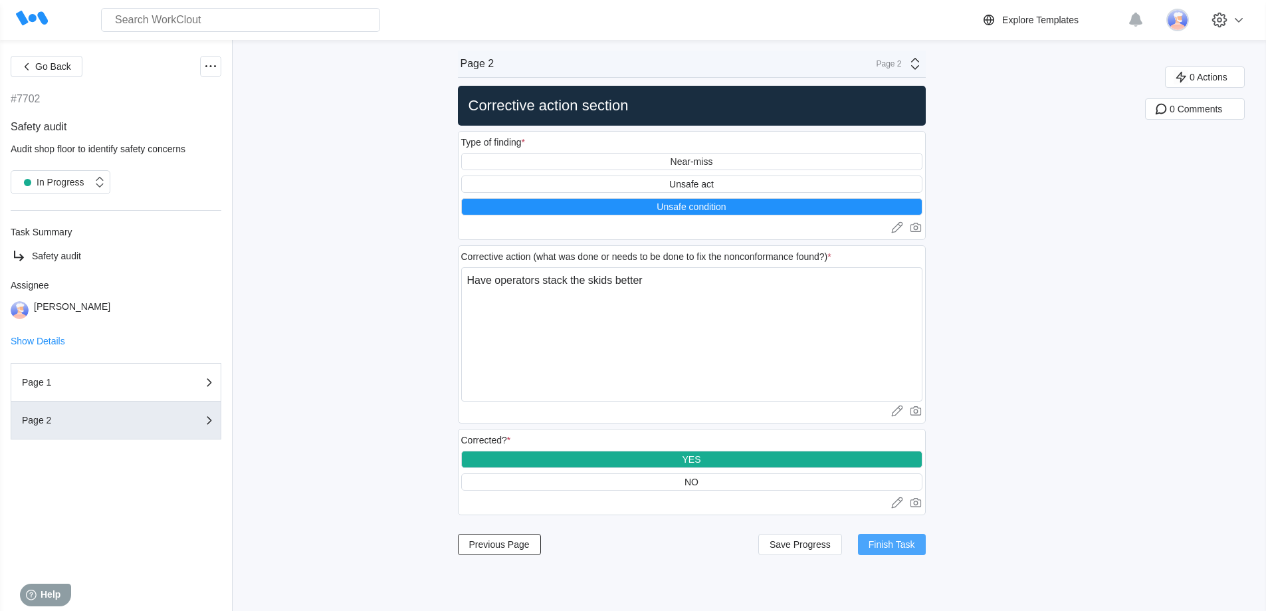
click at [878, 539] on span "Finish Task" at bounding box center [891, 543] width 47 height 9
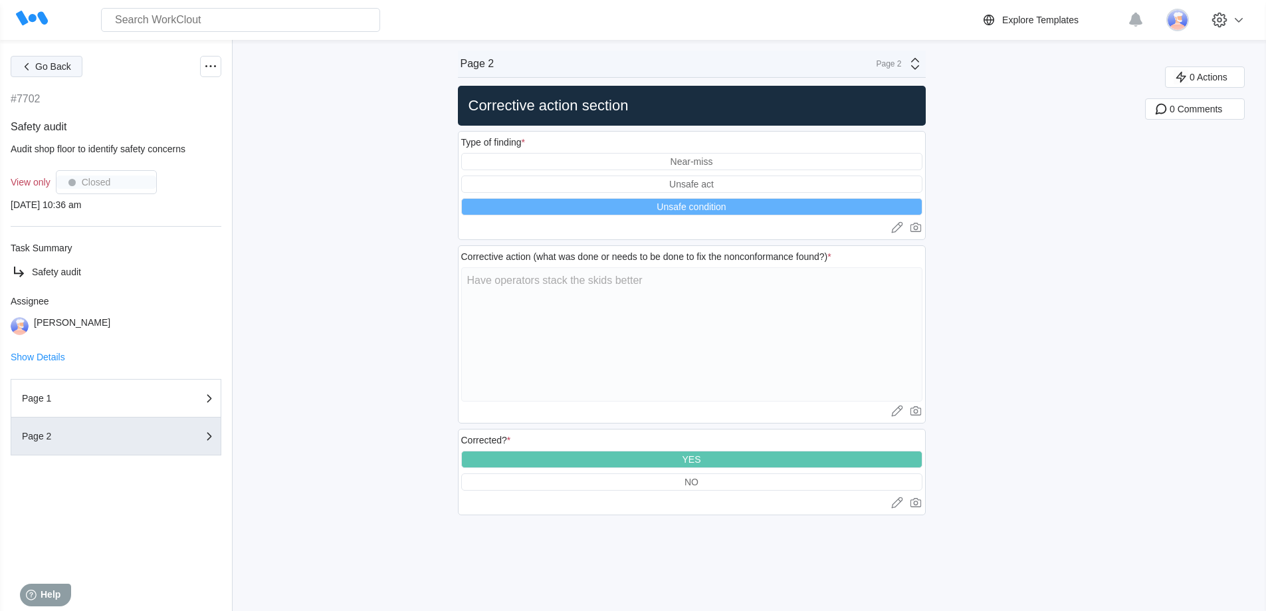
click at [12, 61] on button "Go Back" at bounding box center [47, 66] width 72 height 21
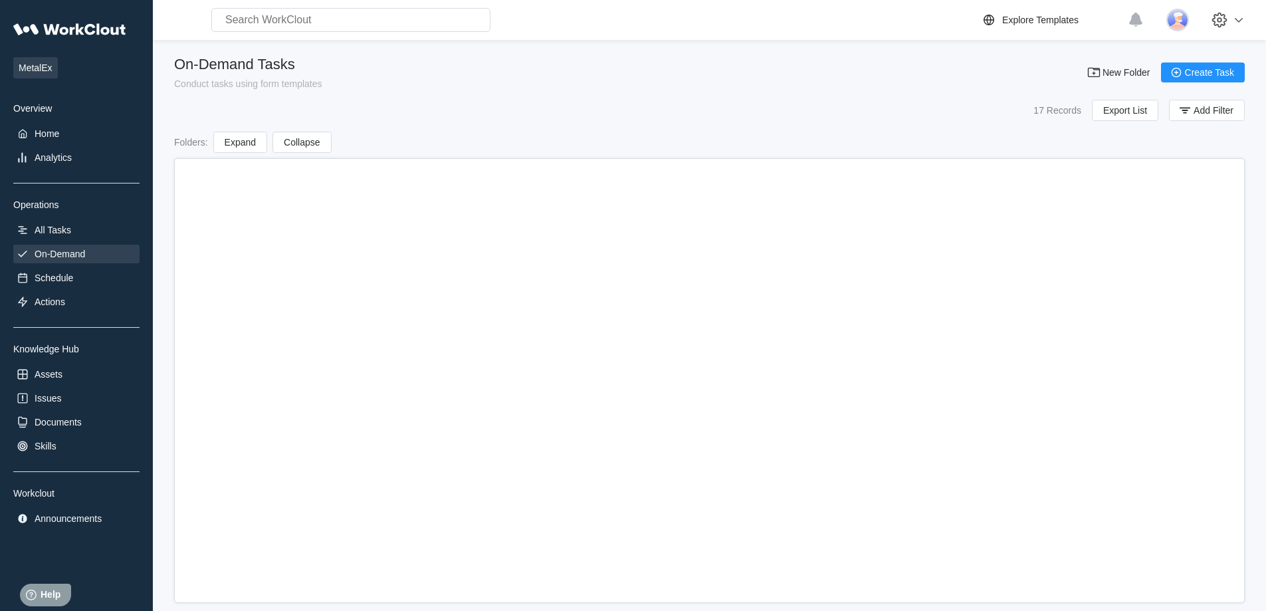
scroll to position [19, 0]
